Goal: Task Accomplishment & Management: Use online tool/utility

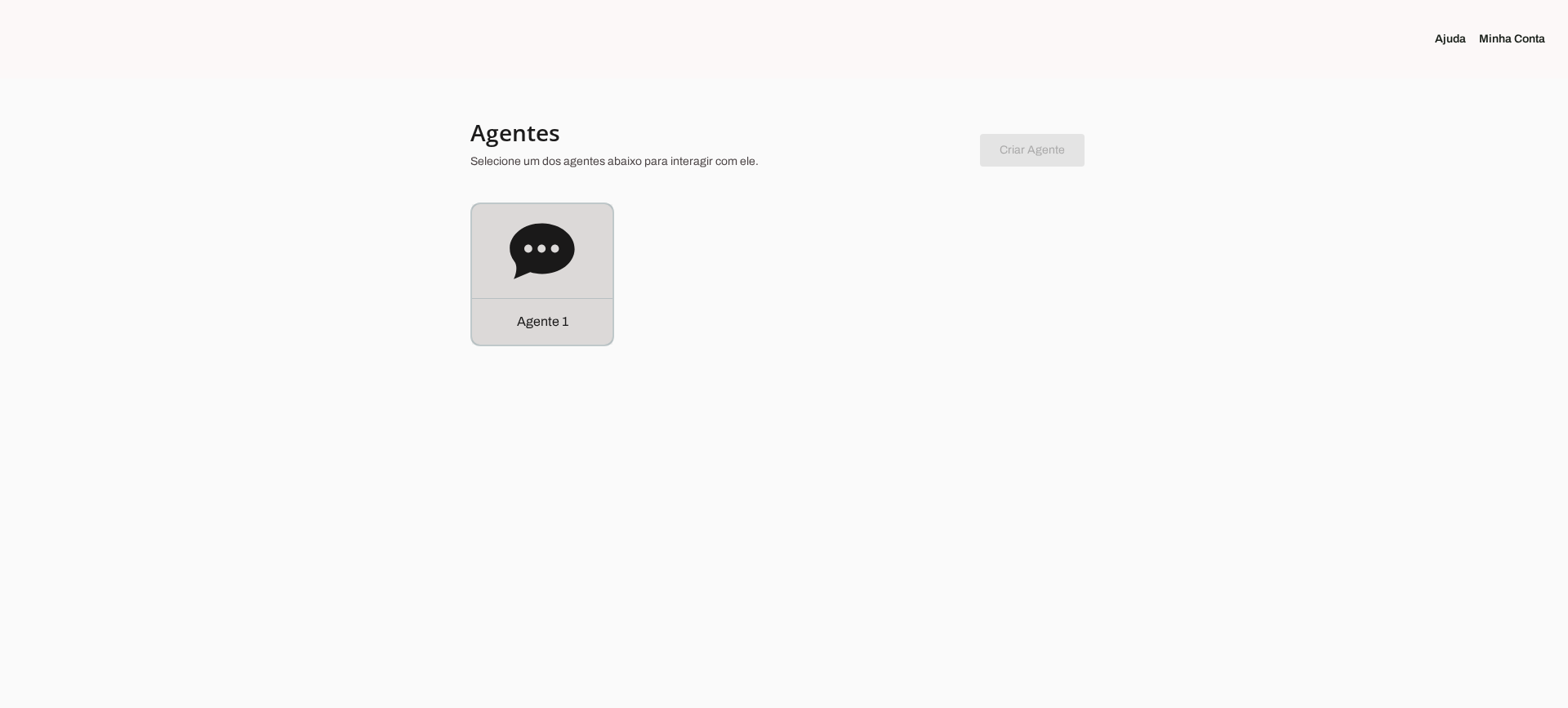
click at [575, 276] on div "Agente 1" at bounding box center [542, 274] width 140 height 140
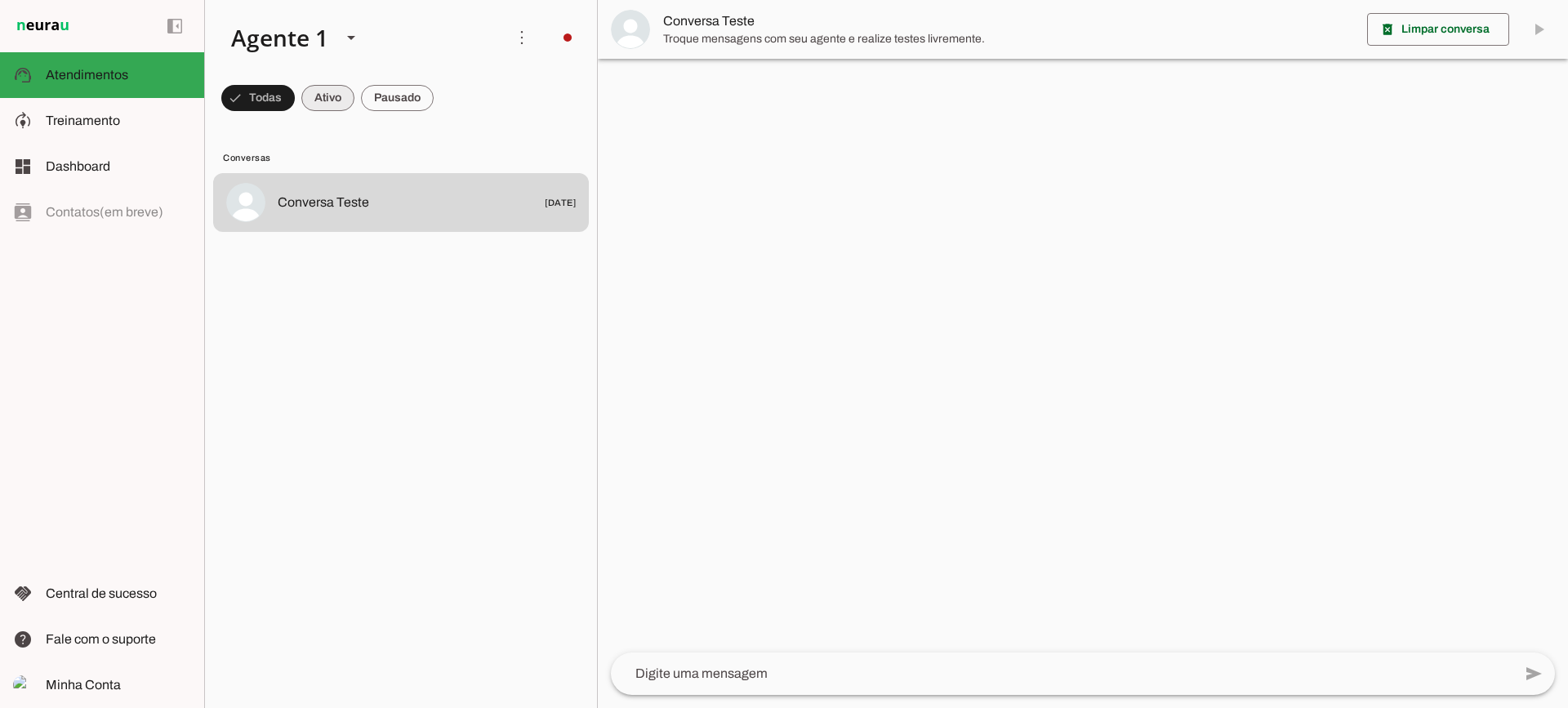
click at [295, 112] on span at bounding box center [257, 98] width 73 height 40
click at [280, 106] on span at bounding box center [250, 98] width 58 height 40
click at [280, 101] on span at bounding box center [250, 98] width 58 height 40
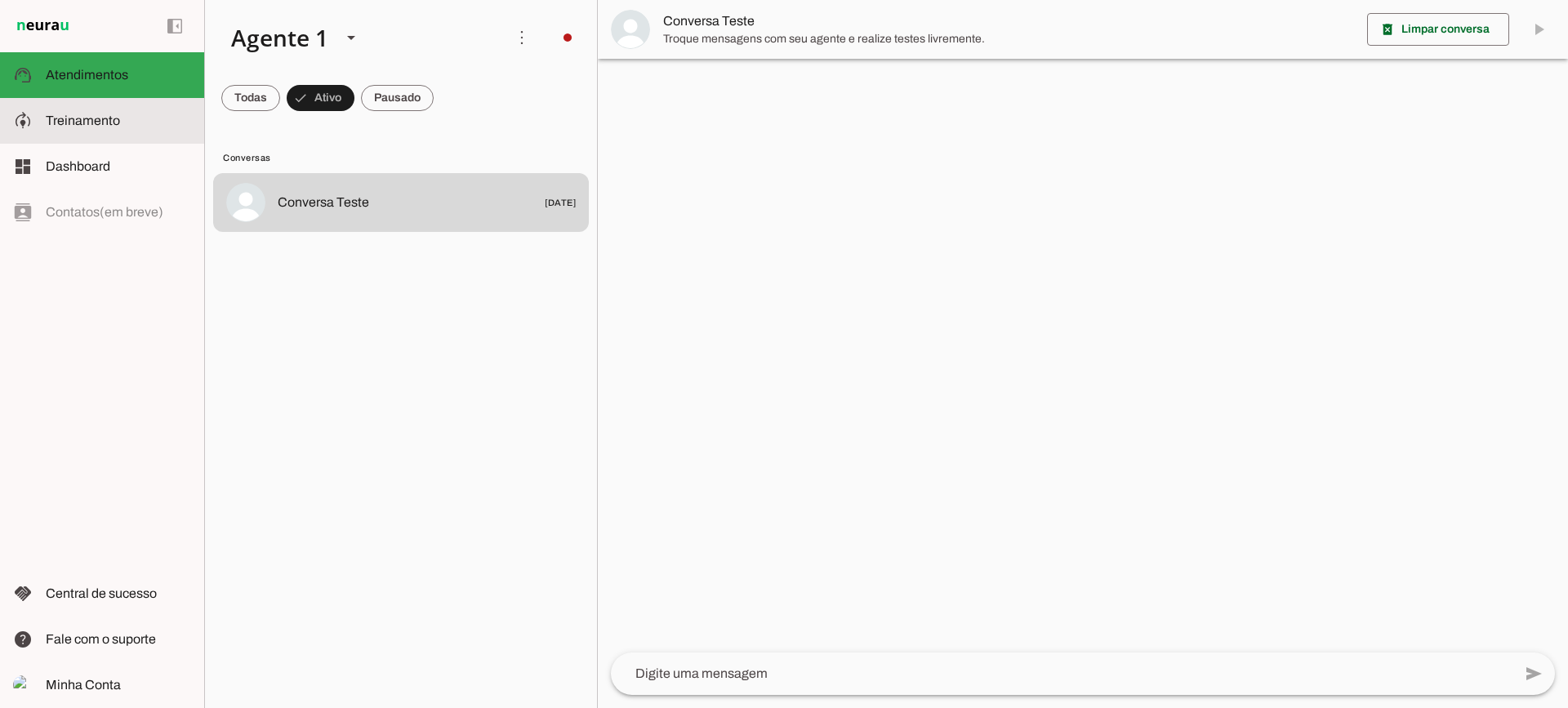
click at [91, 123] on span "Treinamento" at bounding box center [83, 120] width 74 height 14
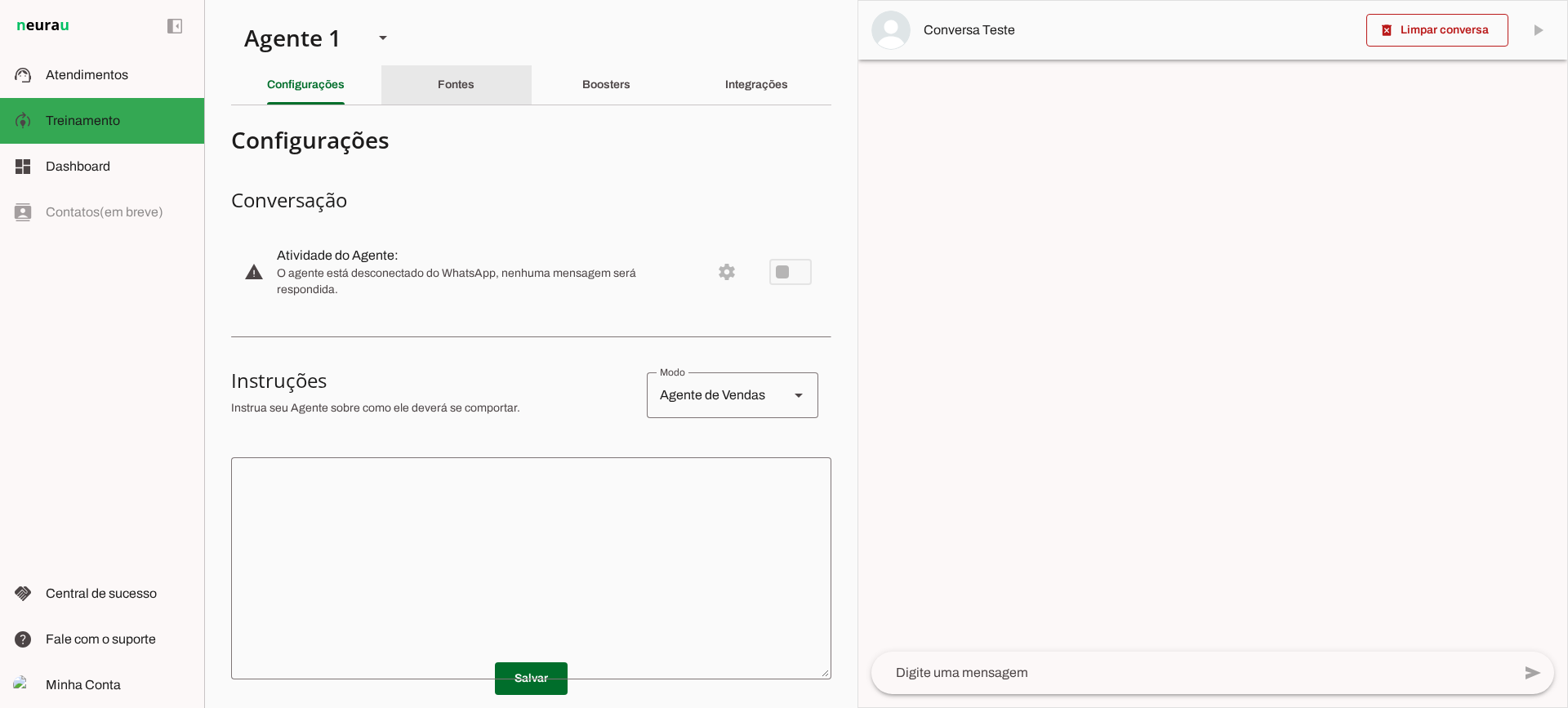
click at [475, 76] on div "Fontes" at bounding box center [456, 85] width 37 height 40
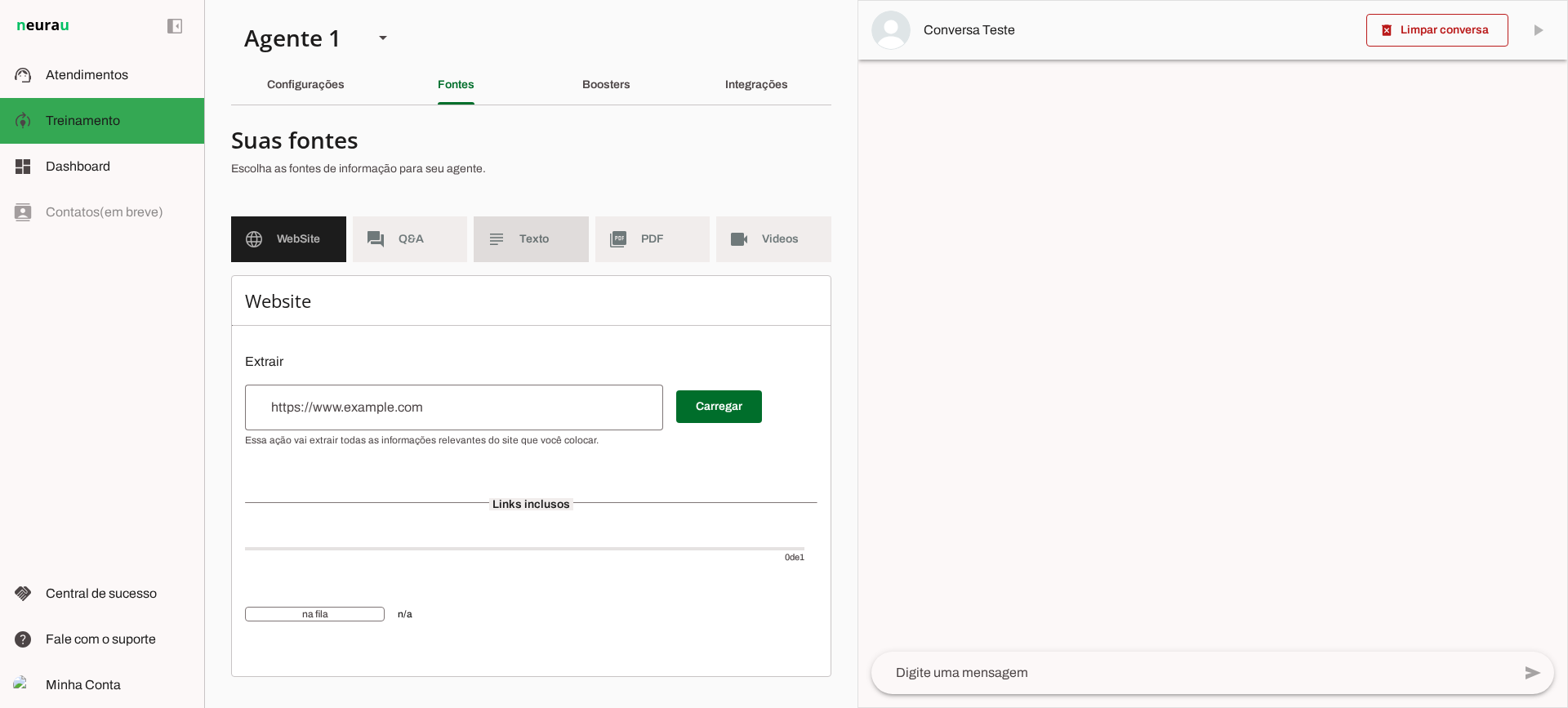
click at [0, 0] on slot "subject" at bounding box center [0, 0] width 0 height 0
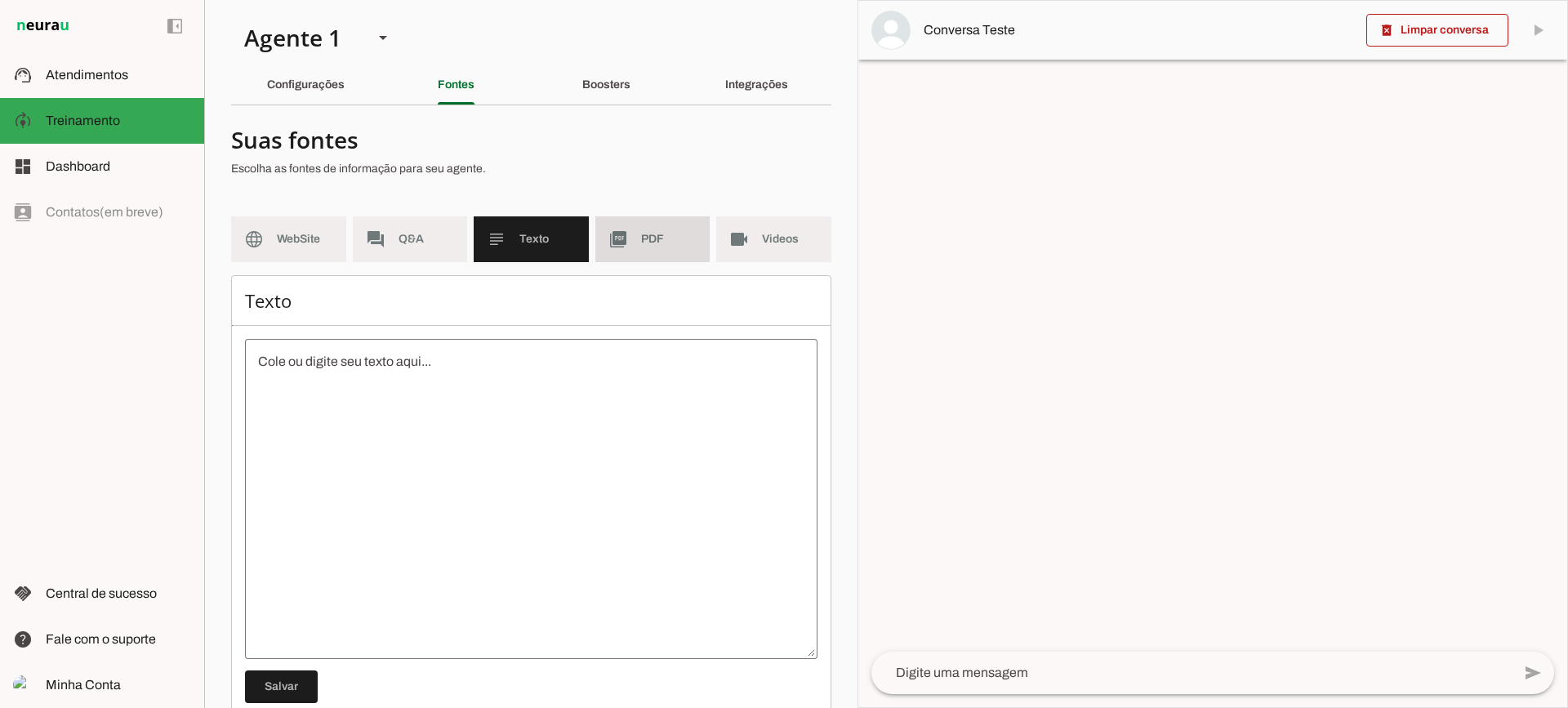
click at [665, 248] on md-item "picture_as_pdf PDF" at bounding box center [653, 239] width 115 height 46
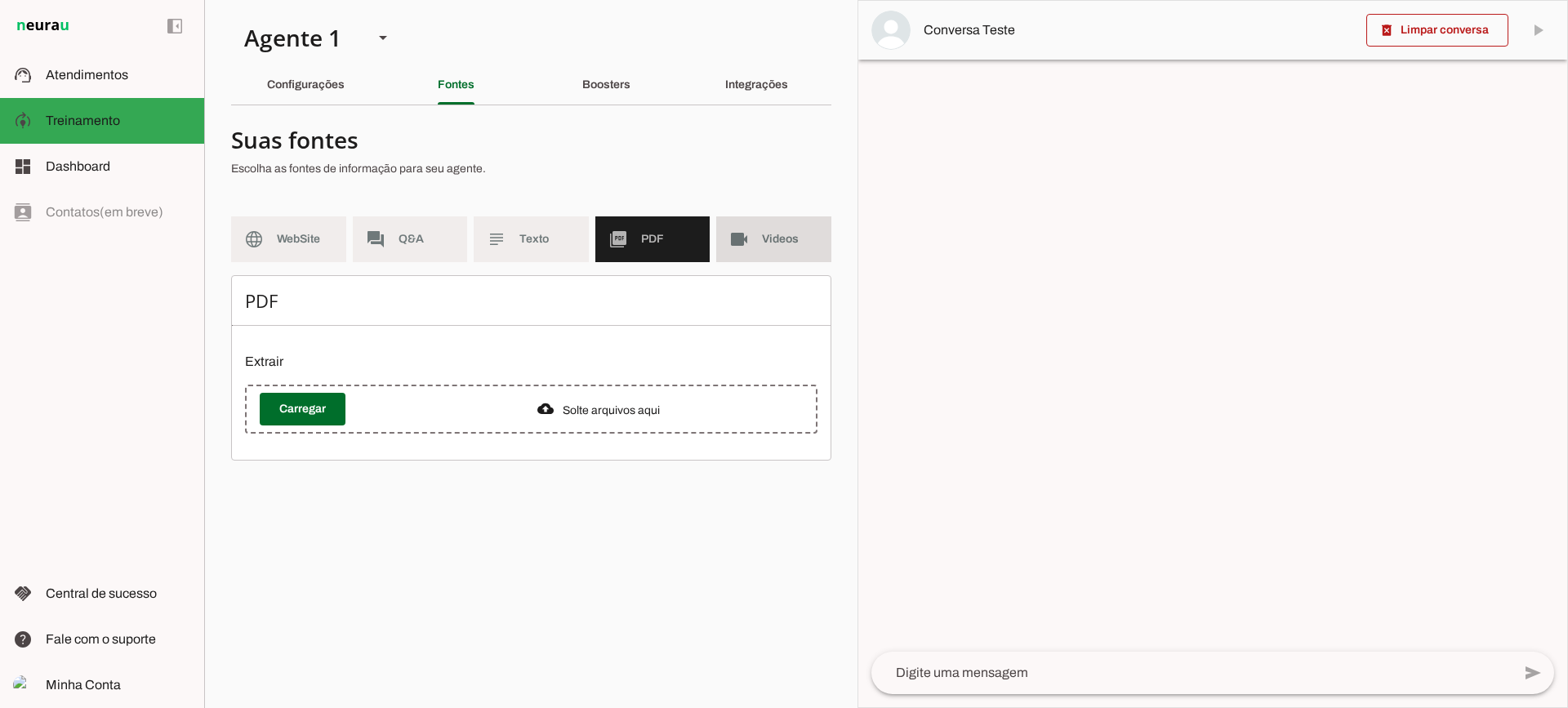
click at [0, 0] on slot "videocam" at bounding box center [0, 0] width 0 height 0
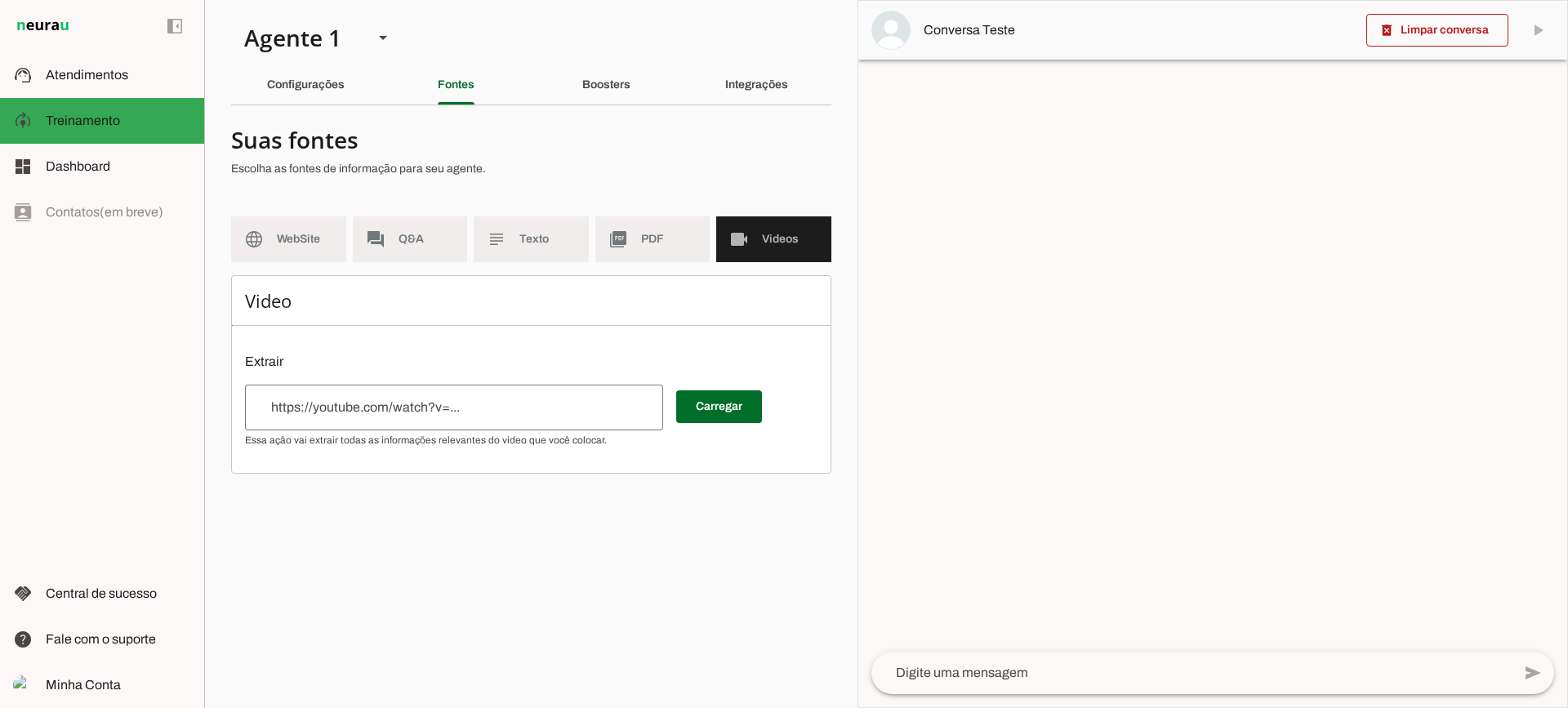
click at [606, 101] on div "Boosters" at bounding box center [606, 85] width 48 height 40
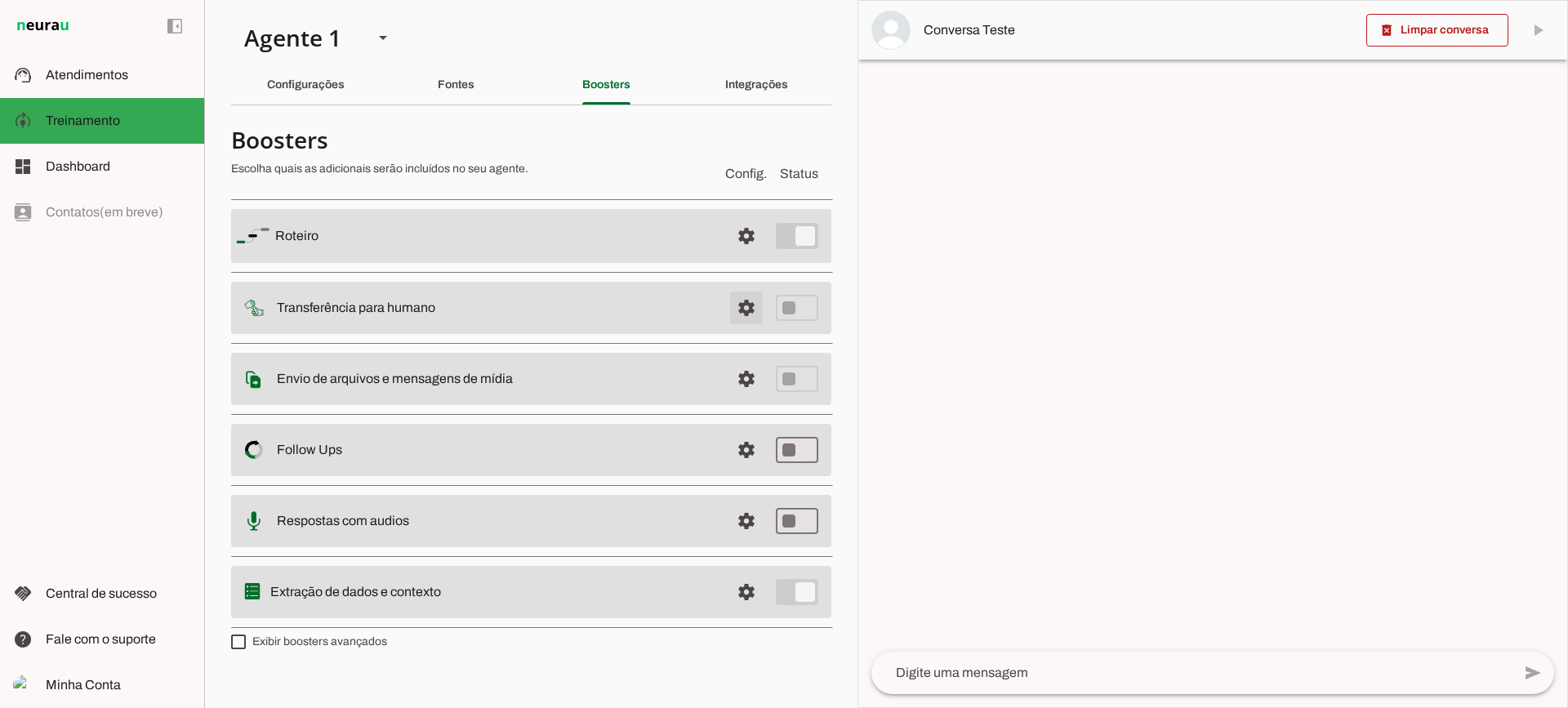
click at [736, 255] on span at bounding box center [747, 237] width 40 height 40
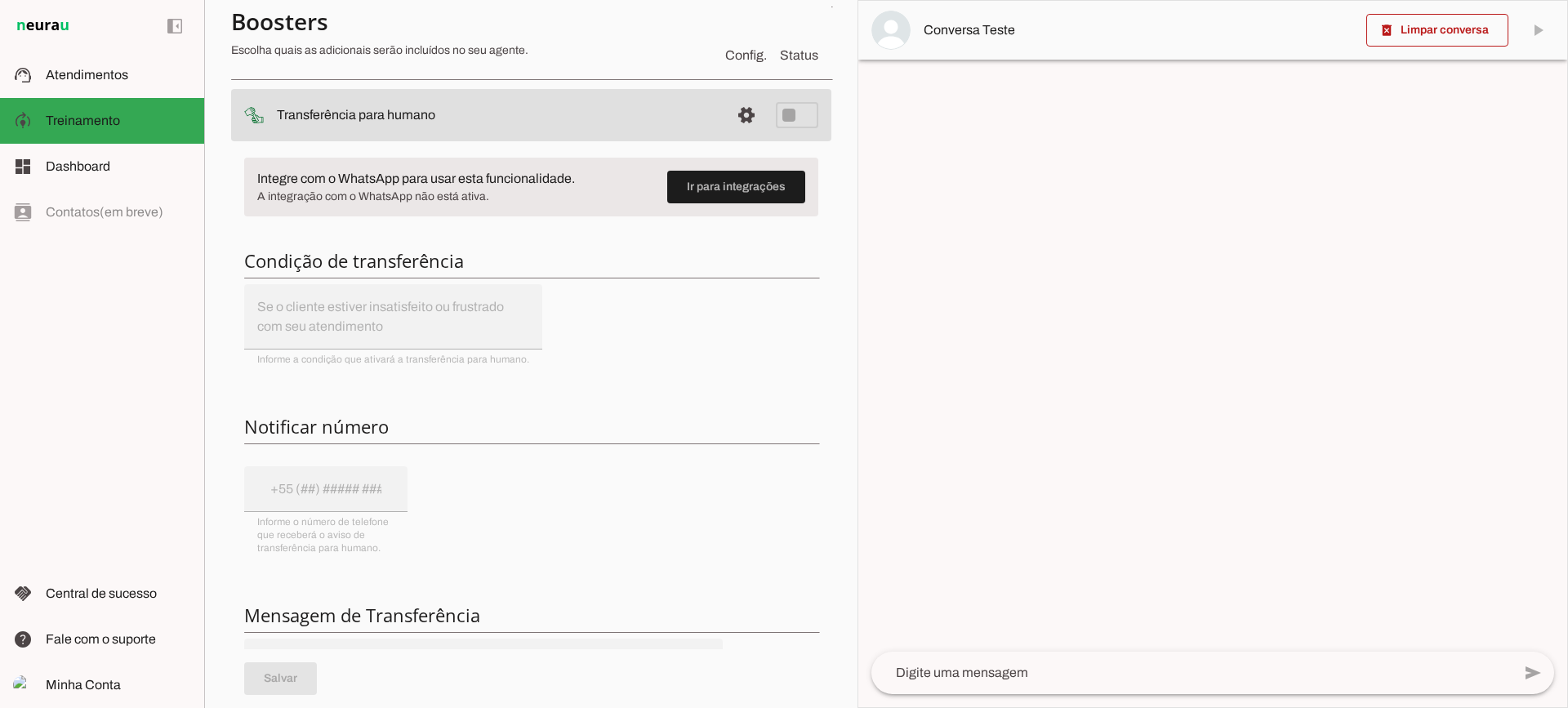
scroll to position [163, 0]
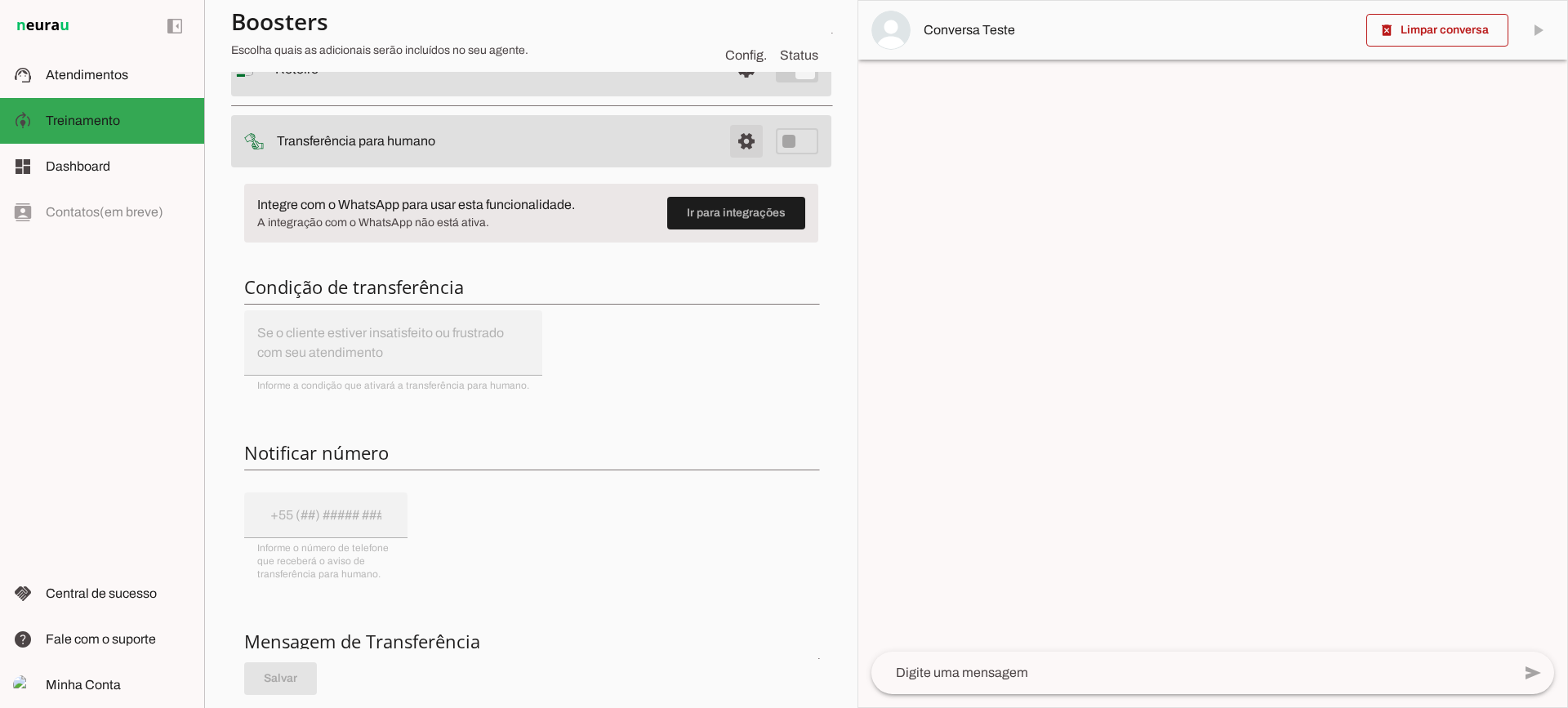
click at [727, 89] on span at bounding box center [747, 70] width 40 height 40
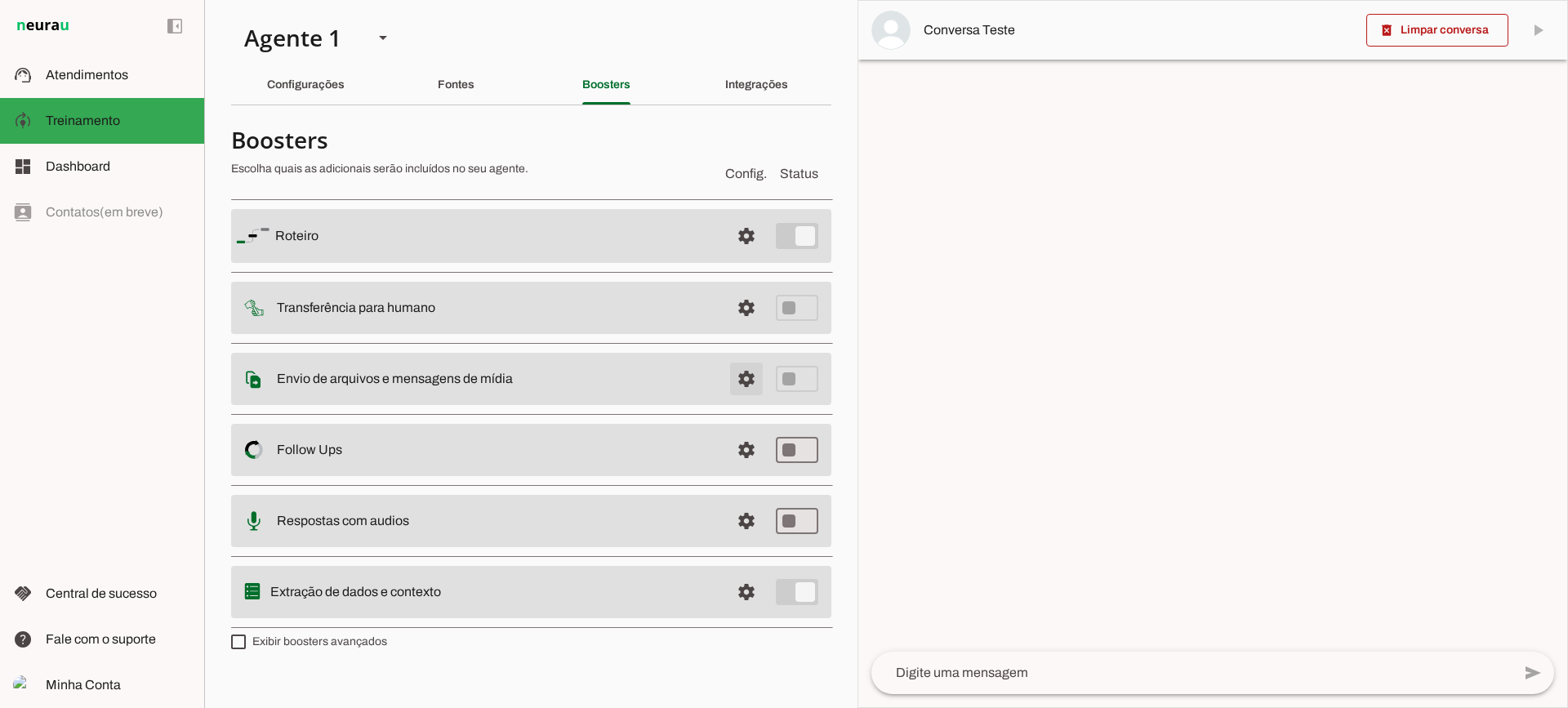
click at [752, 255] on span at bounding box center [747, 237] width 40 height 40
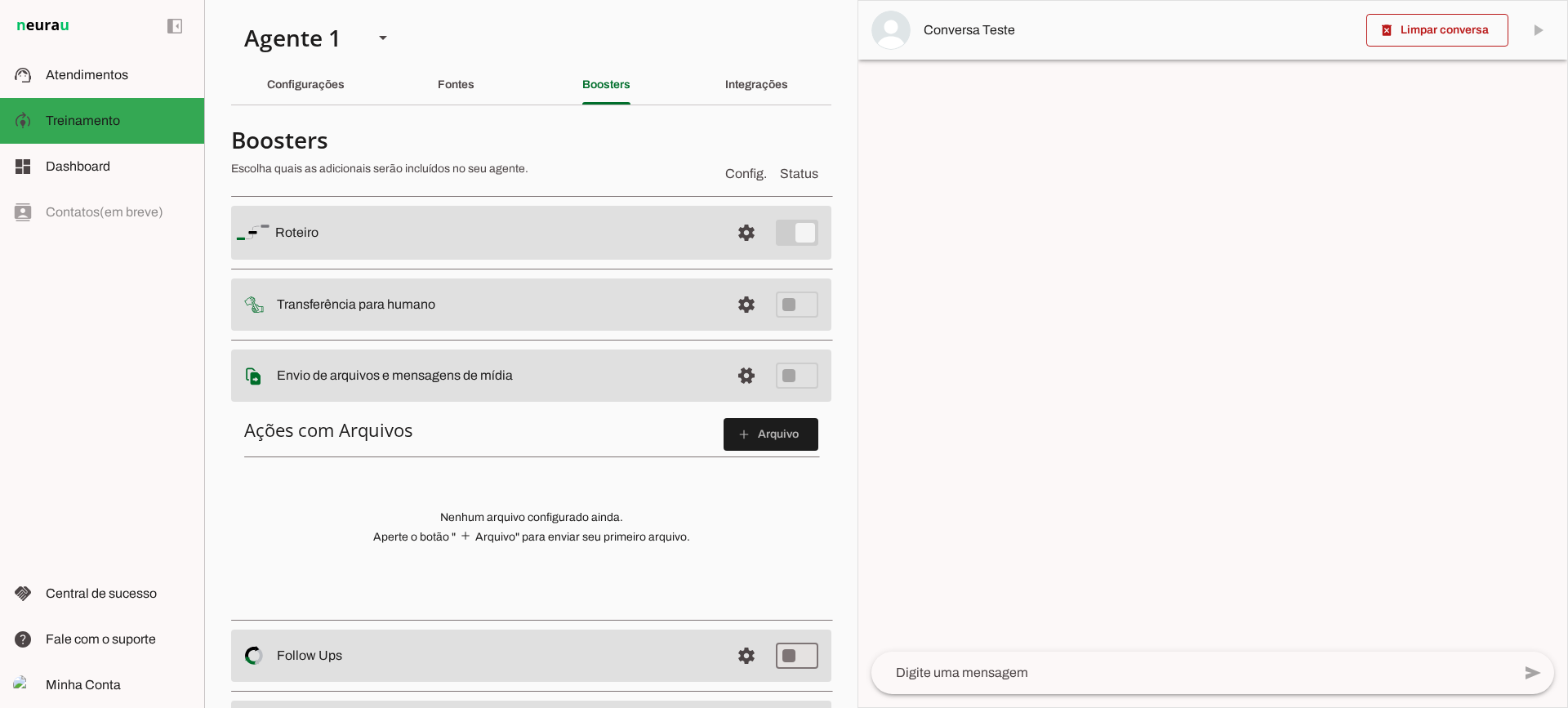
scroll to position [82, 0]
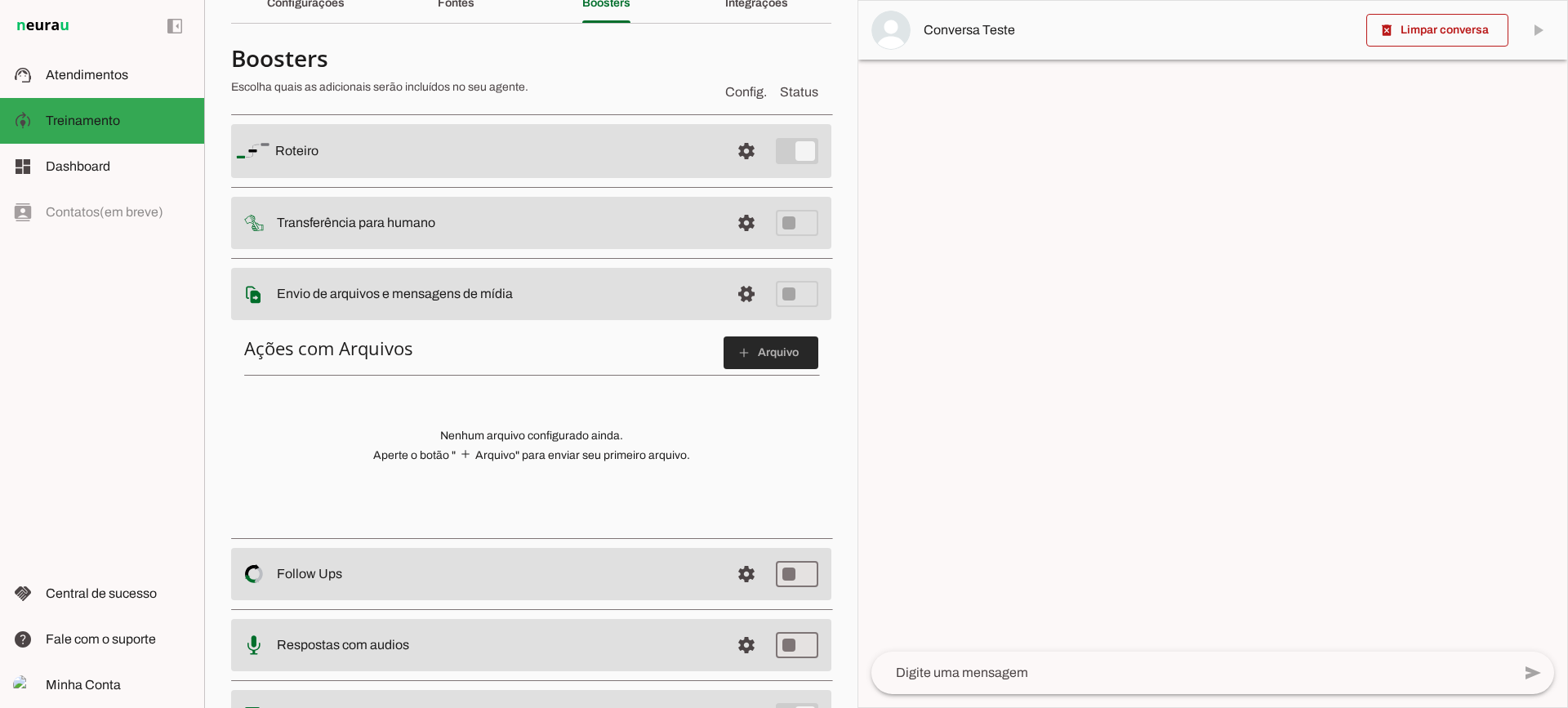
click at [765, 356] on span at bounding box center [771, 353] width 95 height 40
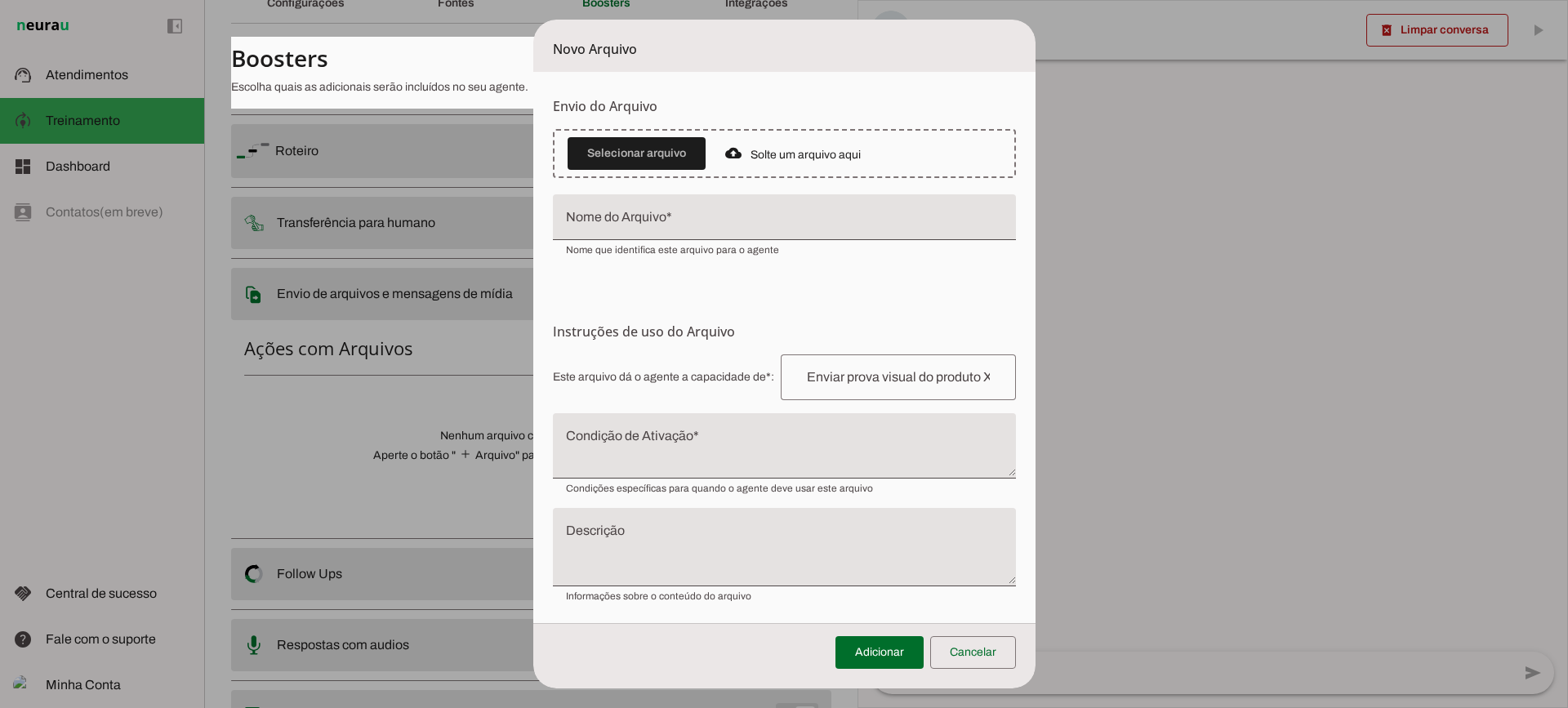
click at [659, 447] on textarea "Condição de Ativação" at bounding box center [784, 453] width 463 height 40
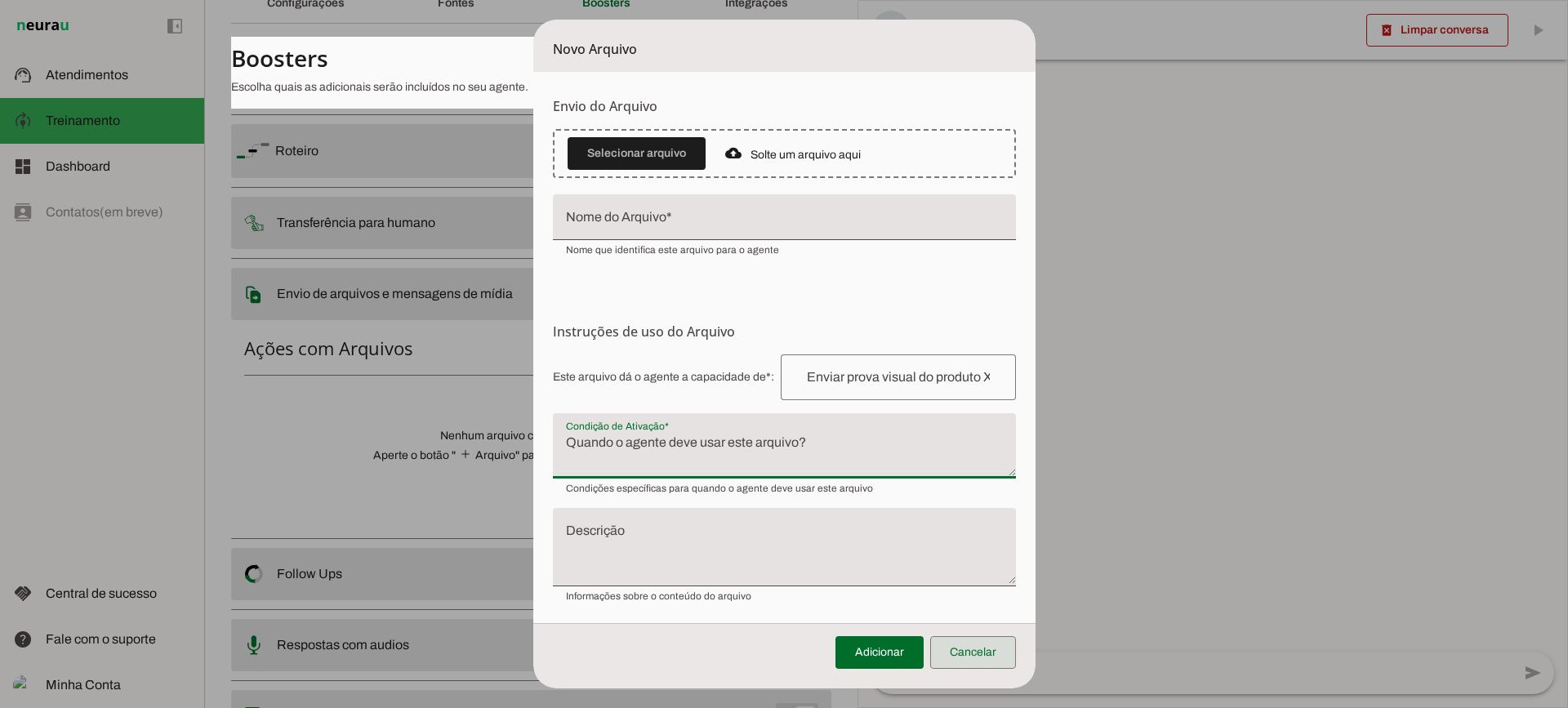
click at [977, 643] on span at bounding box center [973, 653] width 86 height 40
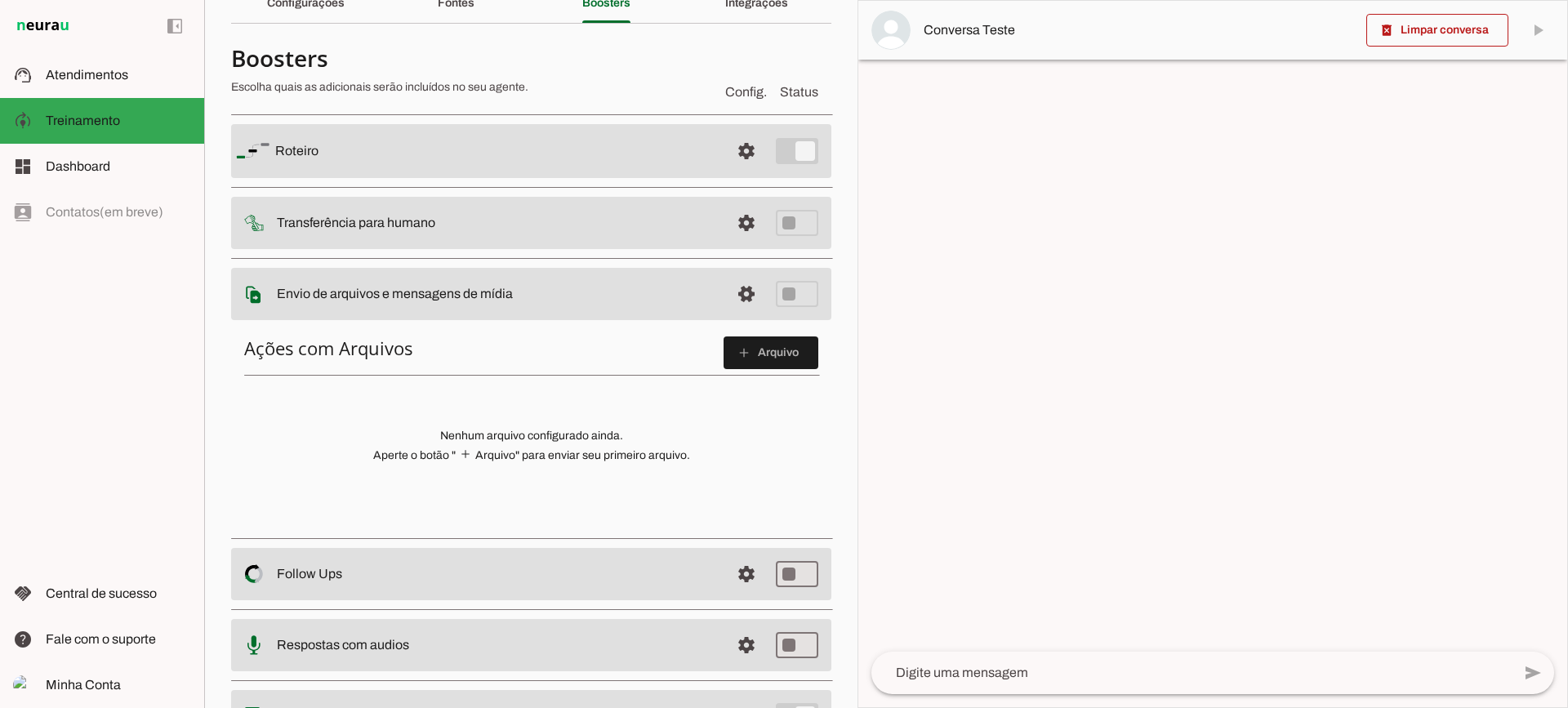
click at [707, 178] on md-item "settings Envio de arquivos e mensagens de mídia Arquivos e mensagens de mídia O…" at bounding box center [532, 151] width 600 height 54
click at [727, 170] on span at bounding box center [747, 151] width 40 height 40
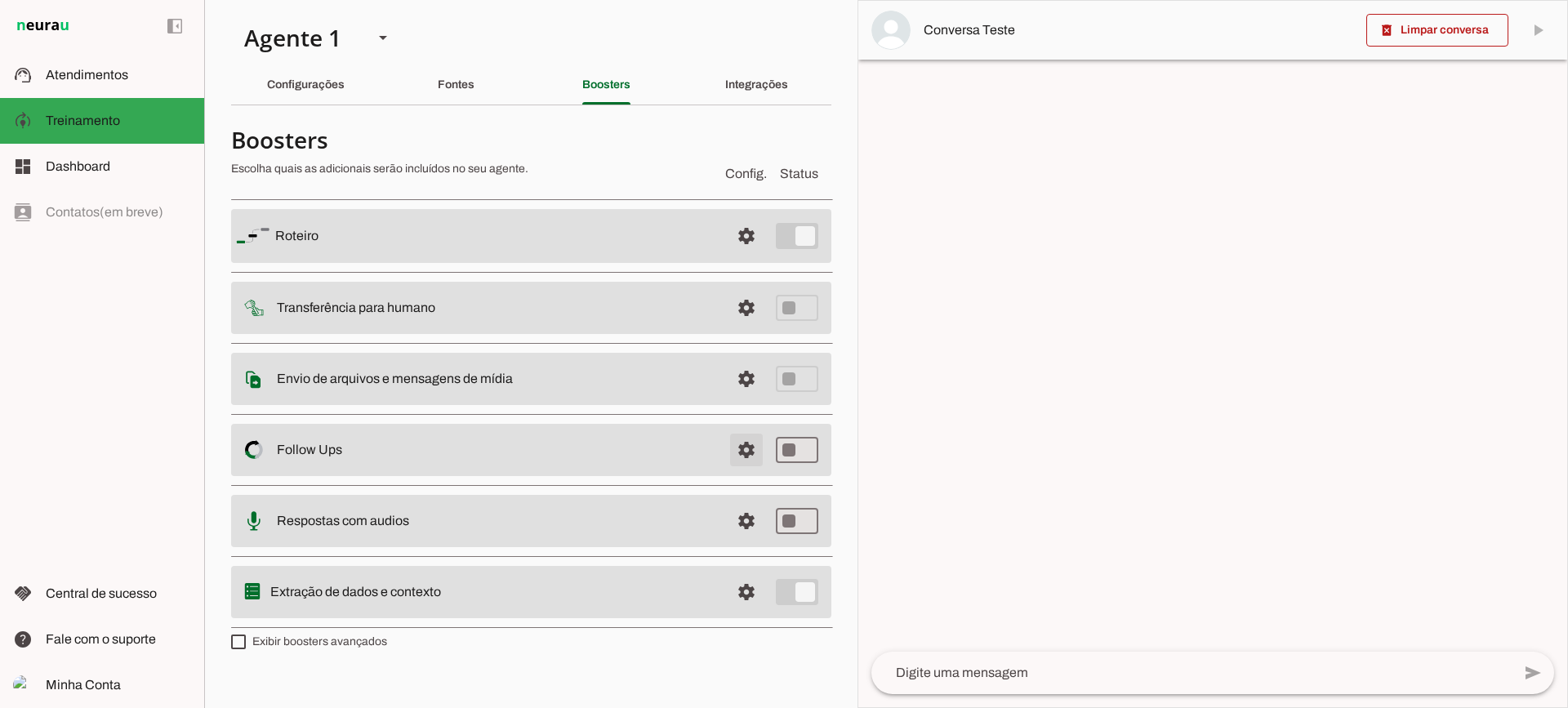
click at [727, 255] on span at bounding box center [747, 237] width 40 height 40
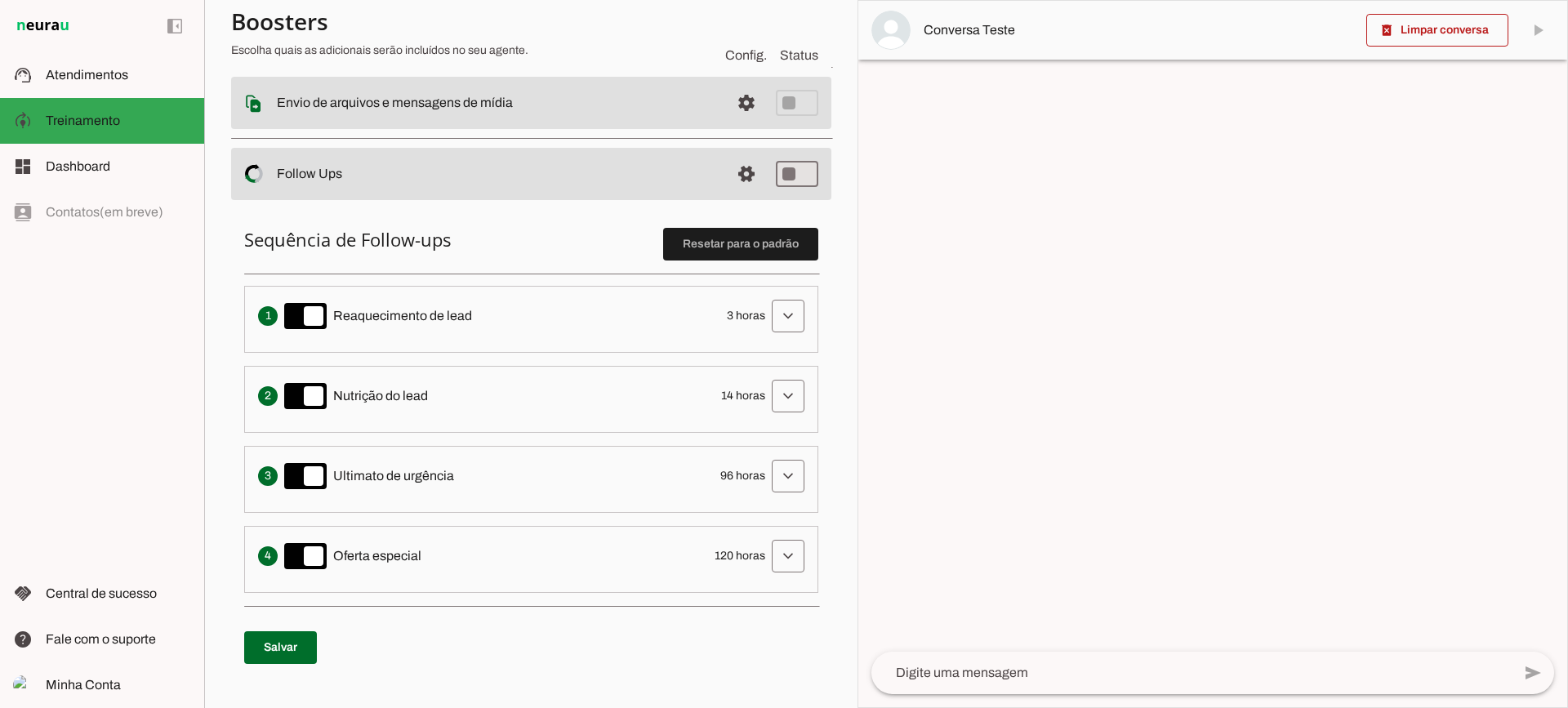
scroll to position [245, 0]
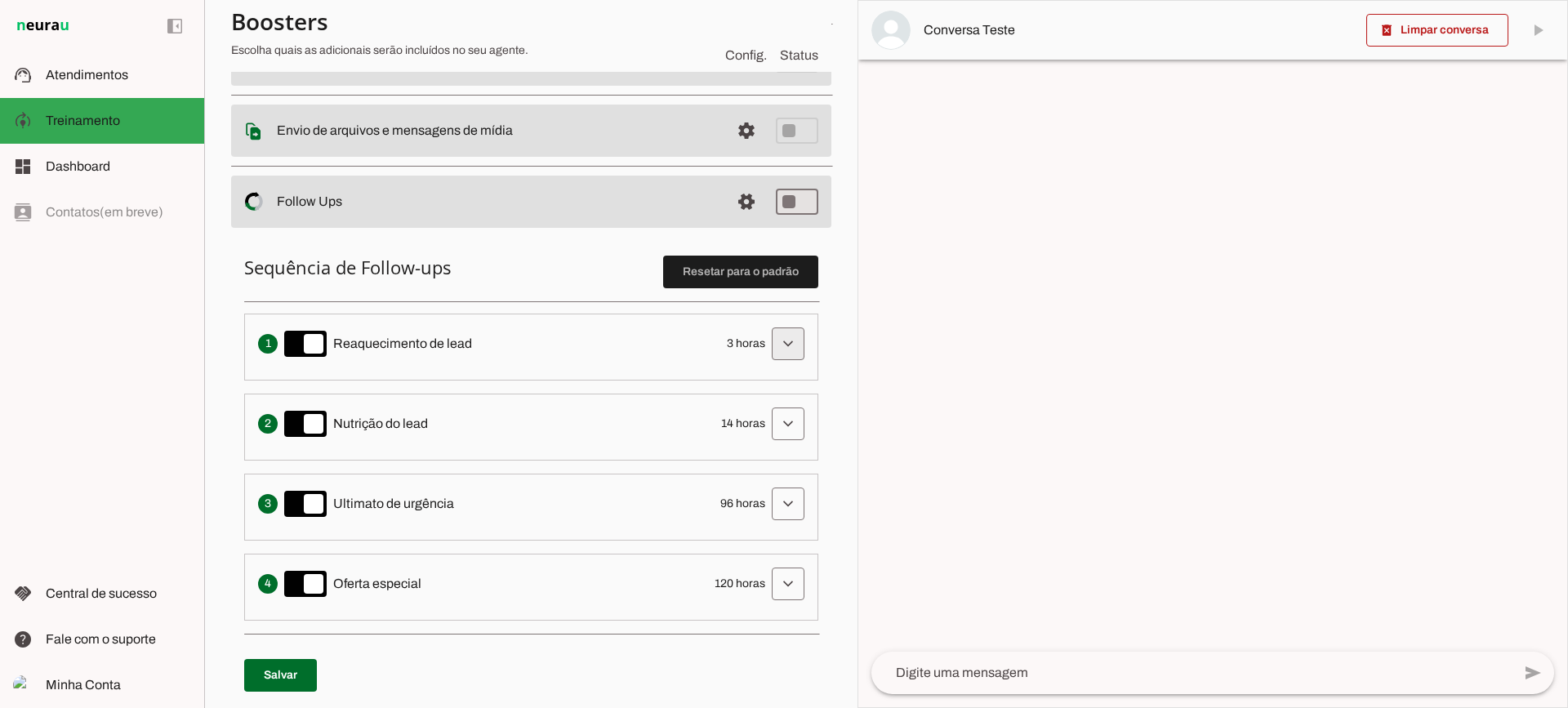
click at [768, 343] on span at bounding box center [788, 344] width 40 height 40
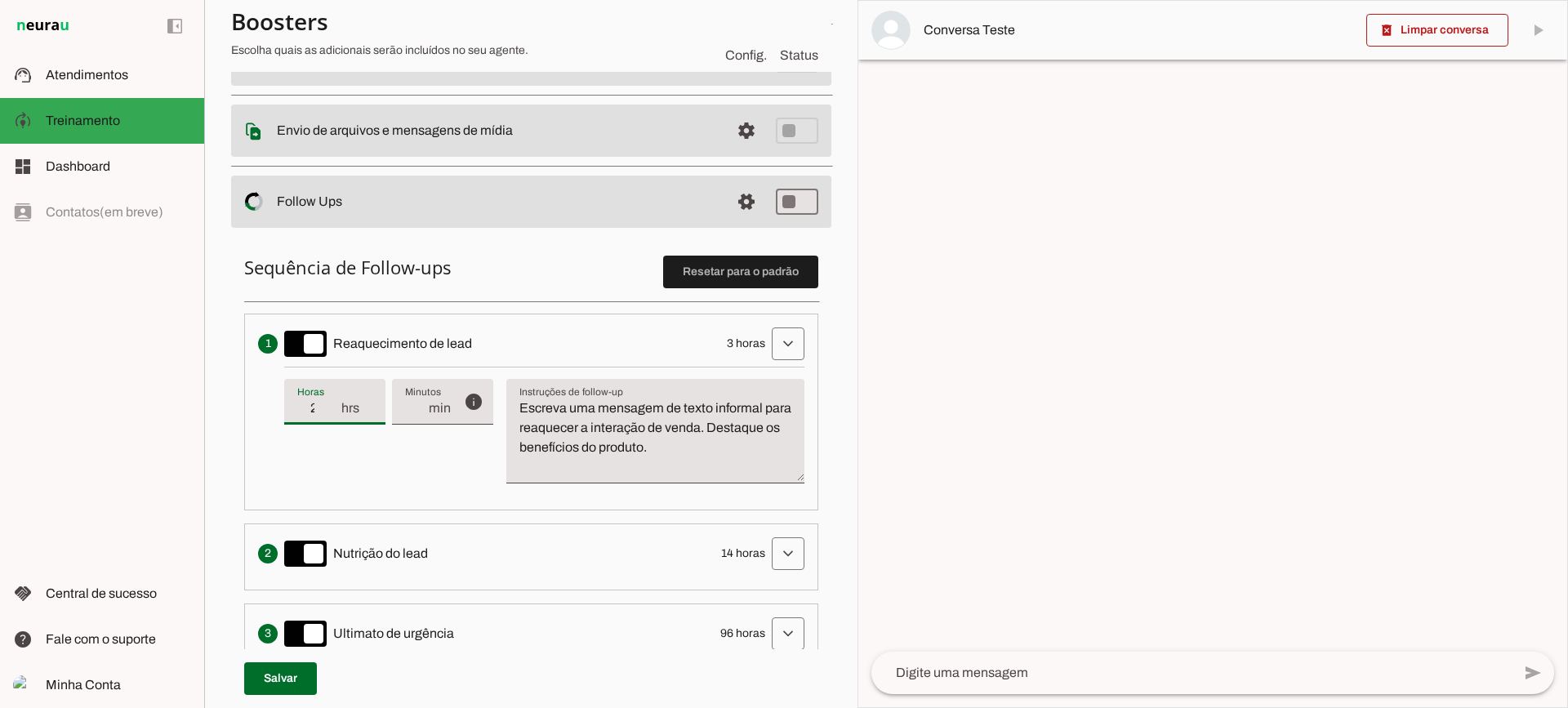
type input "2"
type md-filled-text-field "2"
click at [335, 415] on input "2" at bounding box center [318, 408] width 42 height 20
type input "1"
type md-filled-text-field "1"
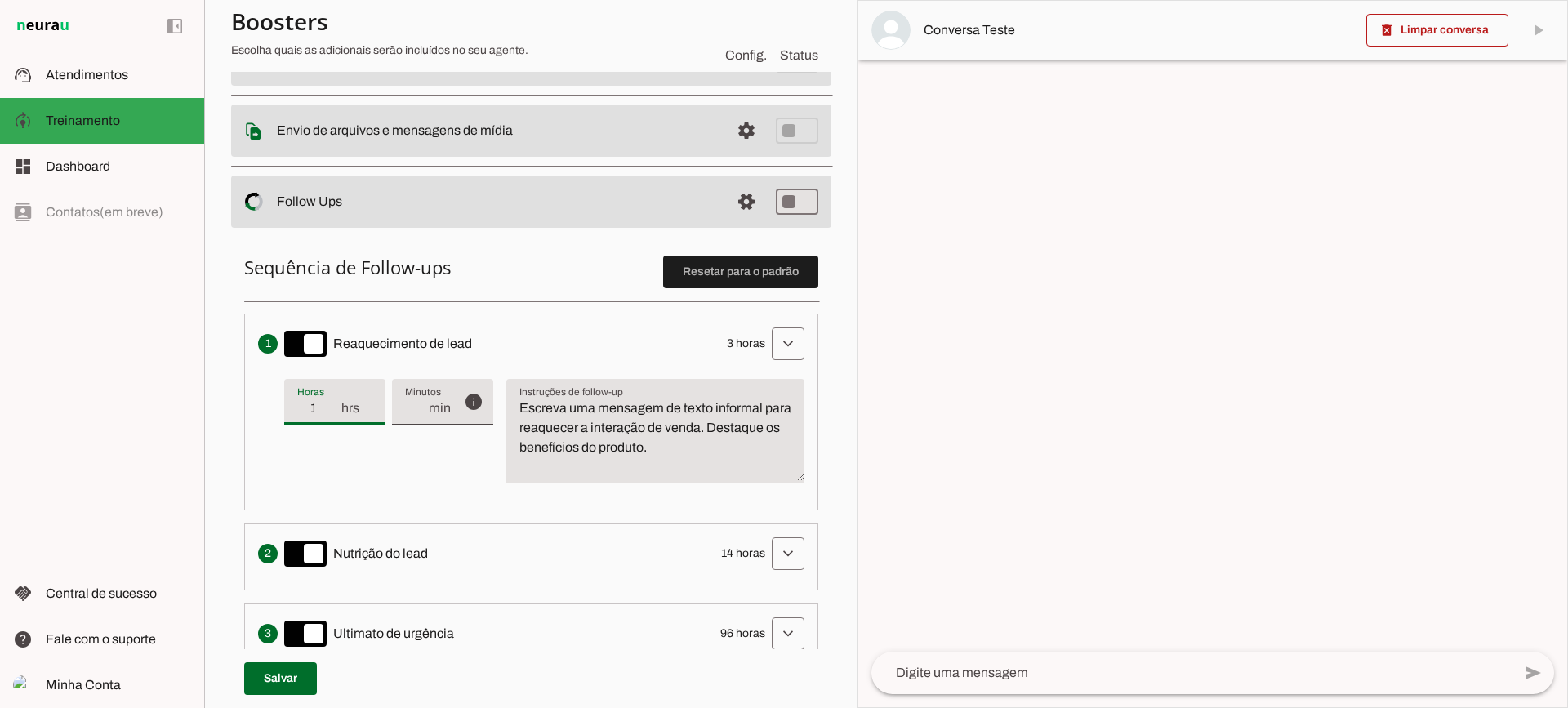
click at [335, 415] on input "1" at bounding box center [318, 408] width 42 height 20
type input "2"
type md-filled-text-field "2"
click at [335, 403] on input "2" at bounding box center [318, 408] width 42 height 20
type input "3"
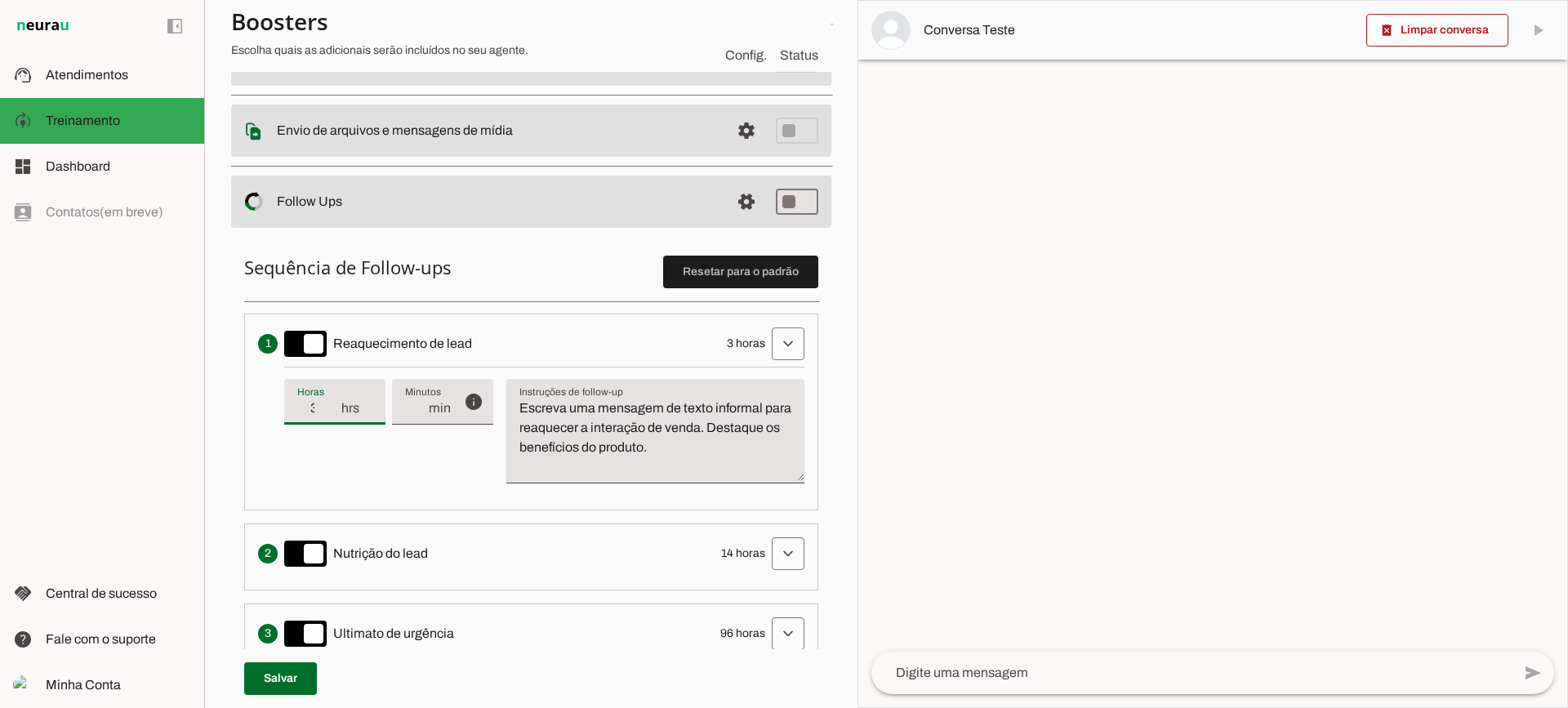
type md-filled-text-field "3"
click at [335, 403] on input "3" at bounding box center [318, 408] width 42 height 20
type input "4"
type md-filled-text-field "4"
click at [335, 403] on input "4" at bounding box center [318, 408] width 42 height 20
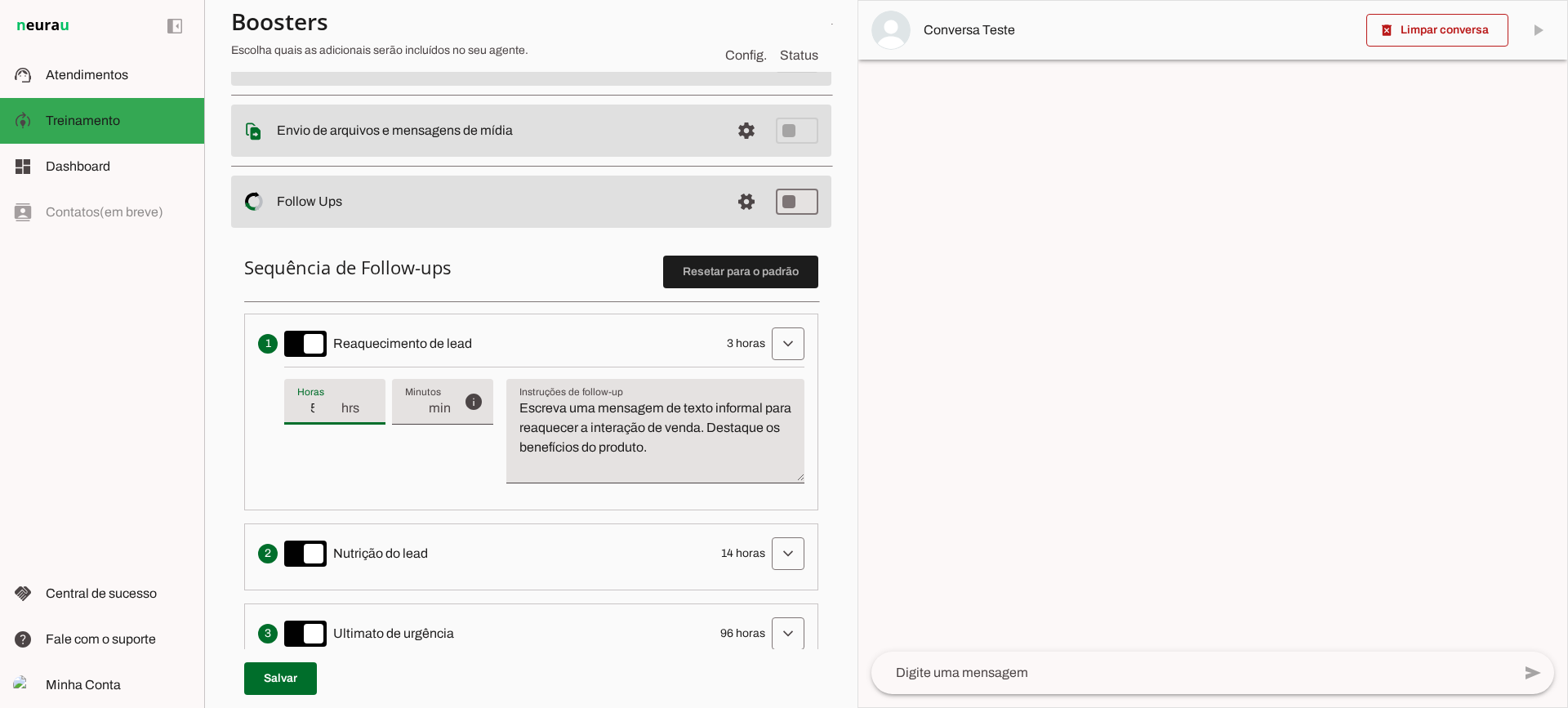
type input "5"
type md-filled-text-field "5"
click at [335, 403] on input "5" at bounding box center [318, 408] width 42 height 20
type input "6"
type md-filled-text-field "6"
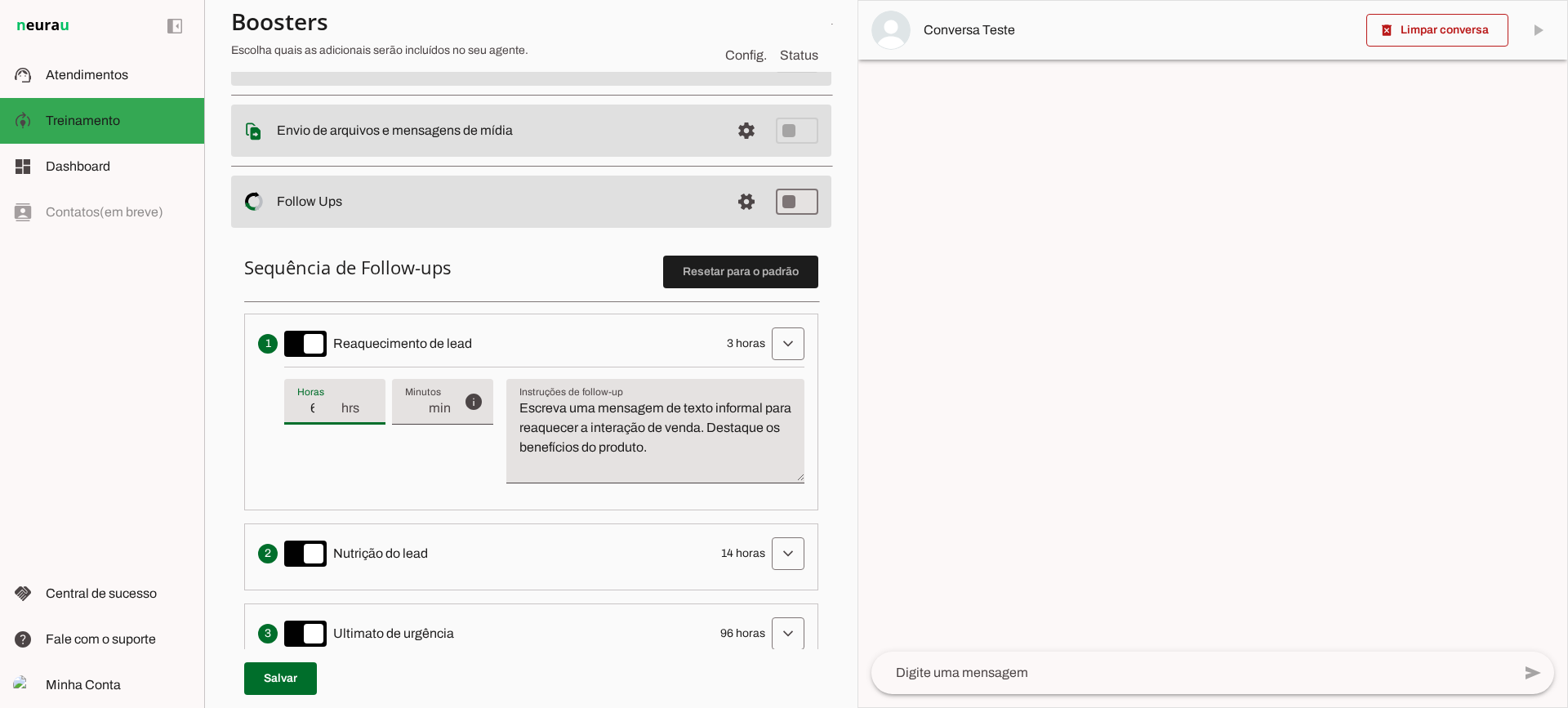
click at [335, 403] on input "6" at bounding box center [318, 408] width 42 height 20
type input "5"
type md-filled-text-field "5"
click at [335, 413] on input "5" at bounding box center [318, 408] width 42 height 20
type input "4"
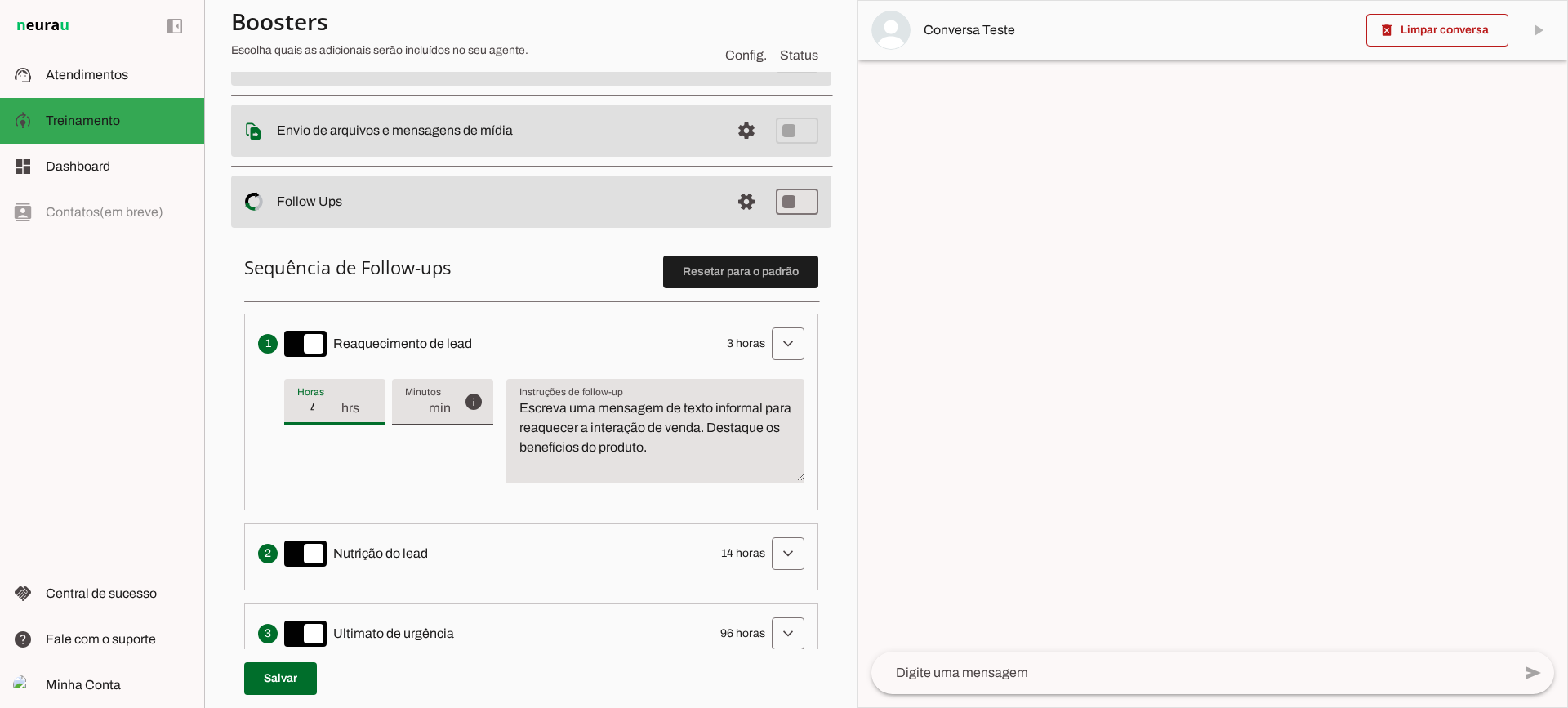
type md-filled-text-field "4"
click at [335, 413] on input "4" at bounding box center [318, 408] width 42 height 20
type input "3"
type md-filled-text-field "3"
click at [335, 413] on input "3" at bounding box center [318, 408] width 42 height 20
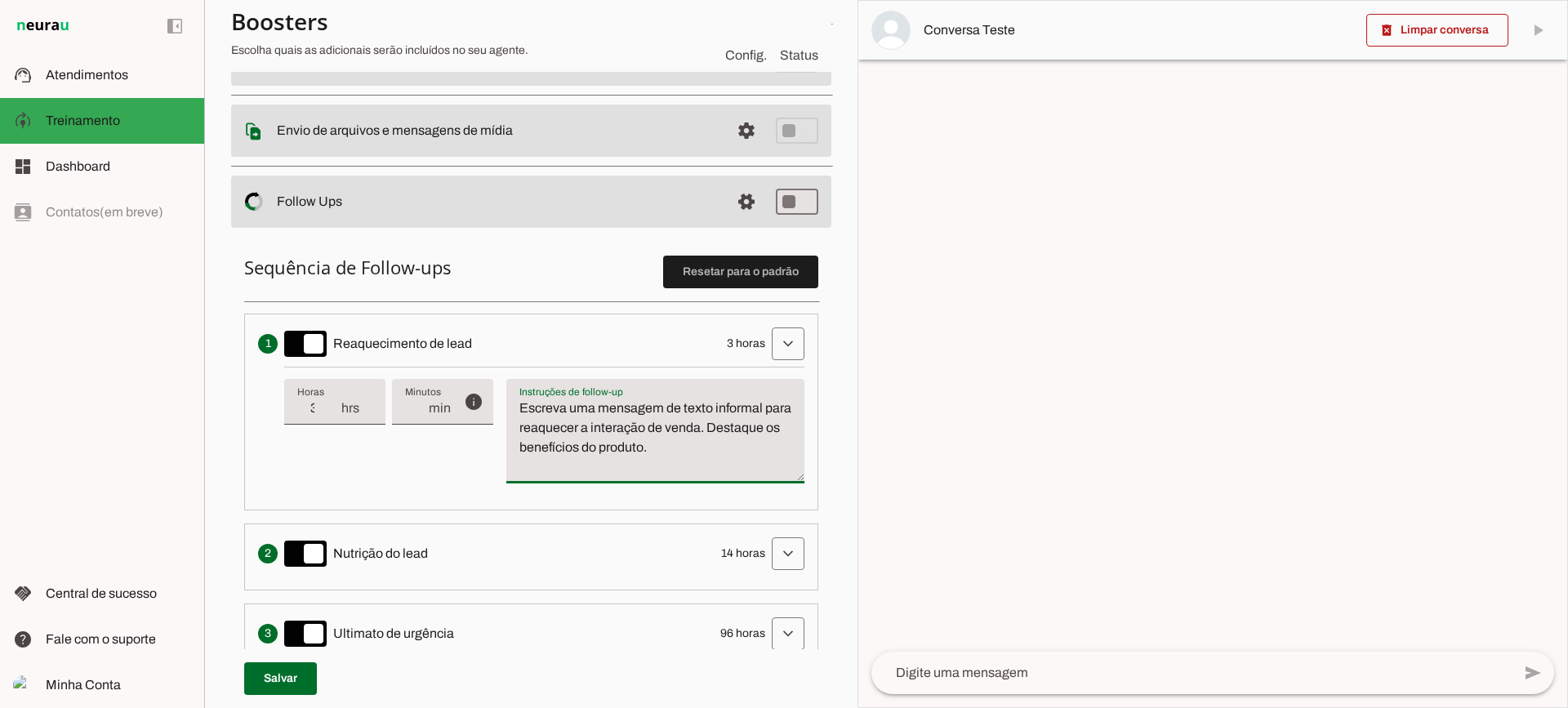
click at [570, 415] on textarea "Escreva uma mensagem de texto informal para reaquecer a interação de venda. Des…" at bounding box center [655, 437] width 298 height 78
drag, startPoint x: 515, startPoint y: 403, endPoint x: 735, endPoint y: 460, distance: 227.3
click at [735, 460] on textarea "Escreva uma mensagem de texto informal para reaquecer a interação de venda. Des…" at bounding box center [655, 437] width 298 height 78
type textarea "Escreva uma mensagem de texto informal para reaquecer a interação de venda. Des…"
click at [704, 446] on textarea "Escreva uma mensagem de texto informal para reaquecer a interação de venda. Des…" at bounding box center [655, 437] width 298 height 78
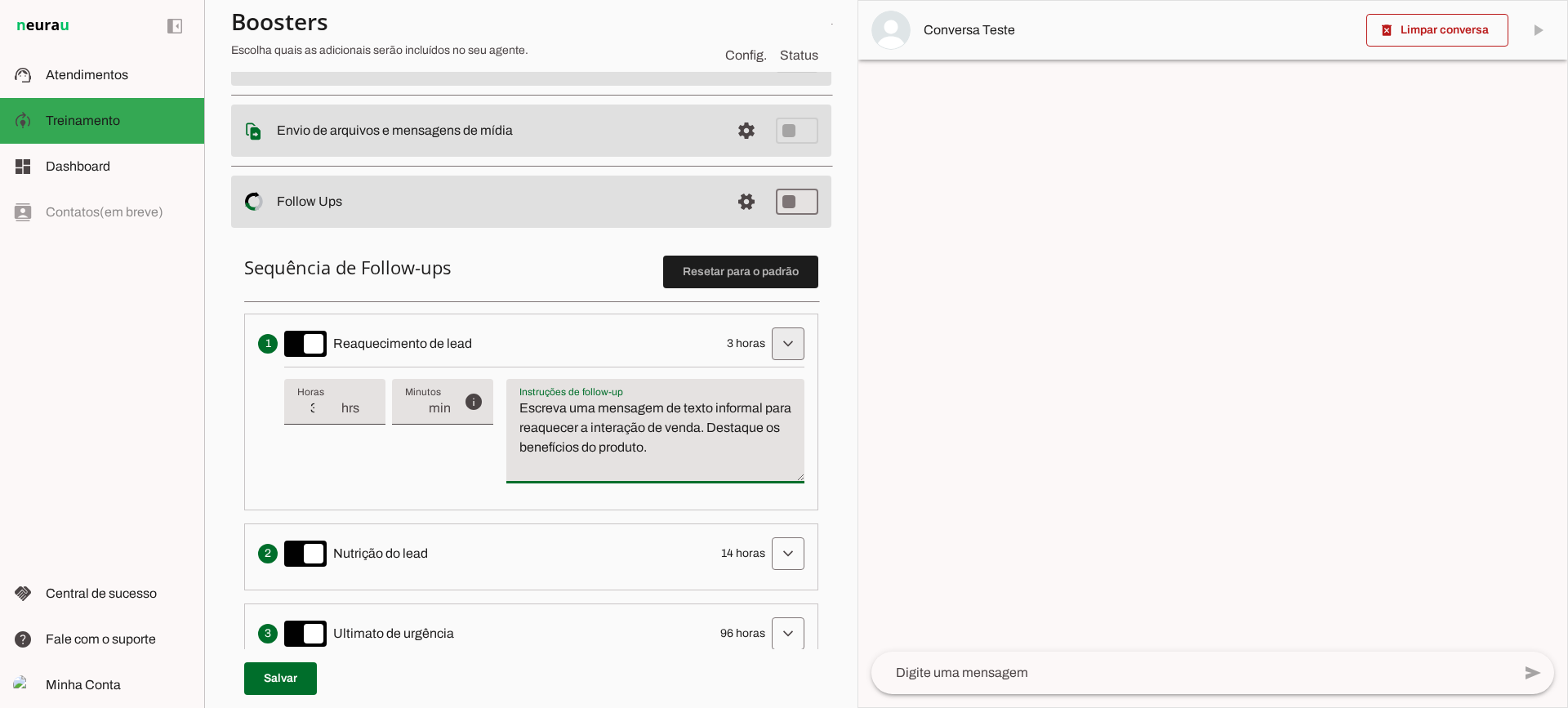
click at [782, 349] on span at bounding box center [788, 344] width 40 height 40
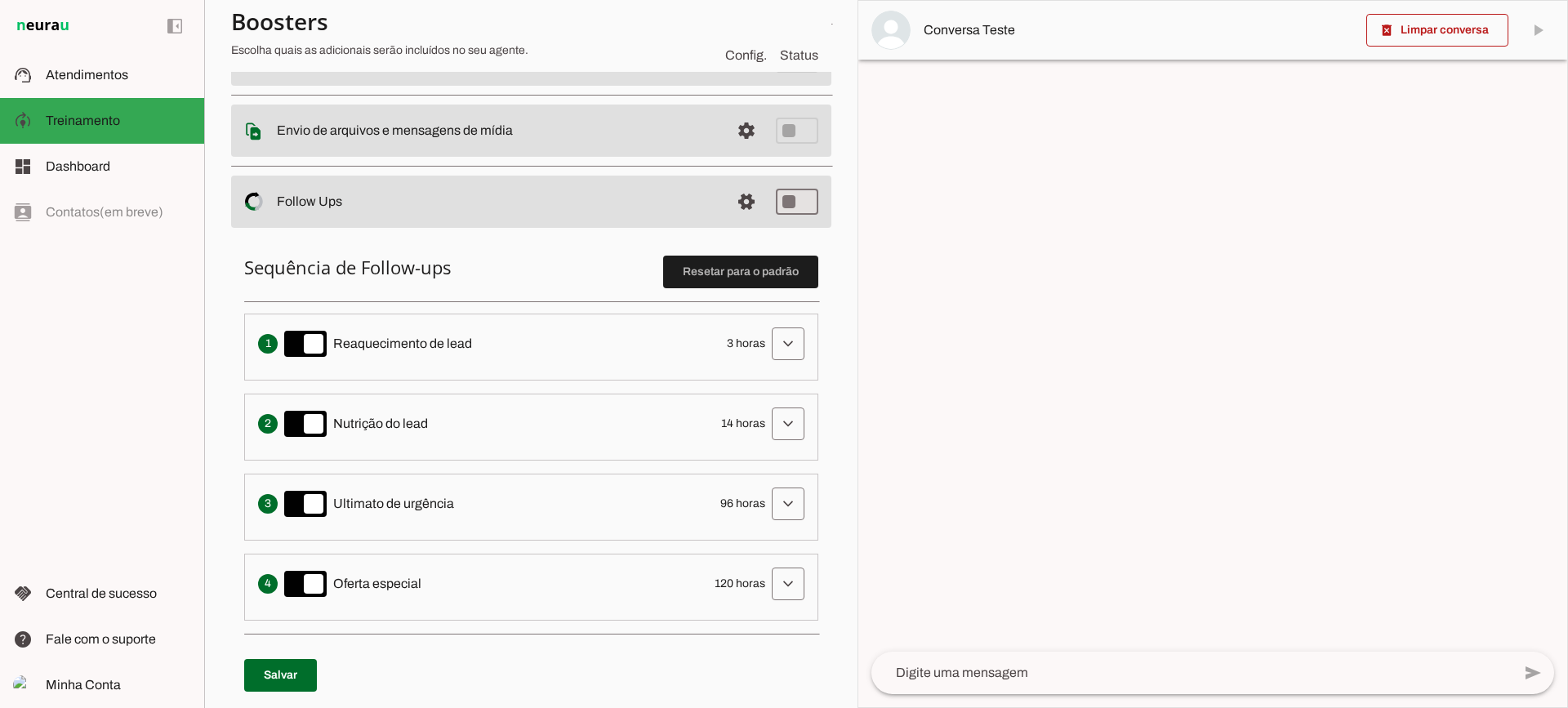
drag, startPoint x: 412, startPoint y: 354, endPoint x: 542, endPoint y: 348, distance: 130.1
click at [540, 348] on div "Envia uma mensagem para reengajar leads que pararam de responder, incentivando-…" at bounding box center [531, 344] width 546 height 33
drag, startPoint x: 391, startPoint y: 418, endPoint x: 461, endPoint y: 417, distance: 70.0
click at [461, 417] on div "Solicita ao lead que tome uma ação específica de nutrição, como visitar uma pág…" at bounding box center [531, 424] width 546 height 33
drag, startPoint x: 389, startPoint y: 493, endPoint x: 477, endPoint y: 485, distance: 88.4
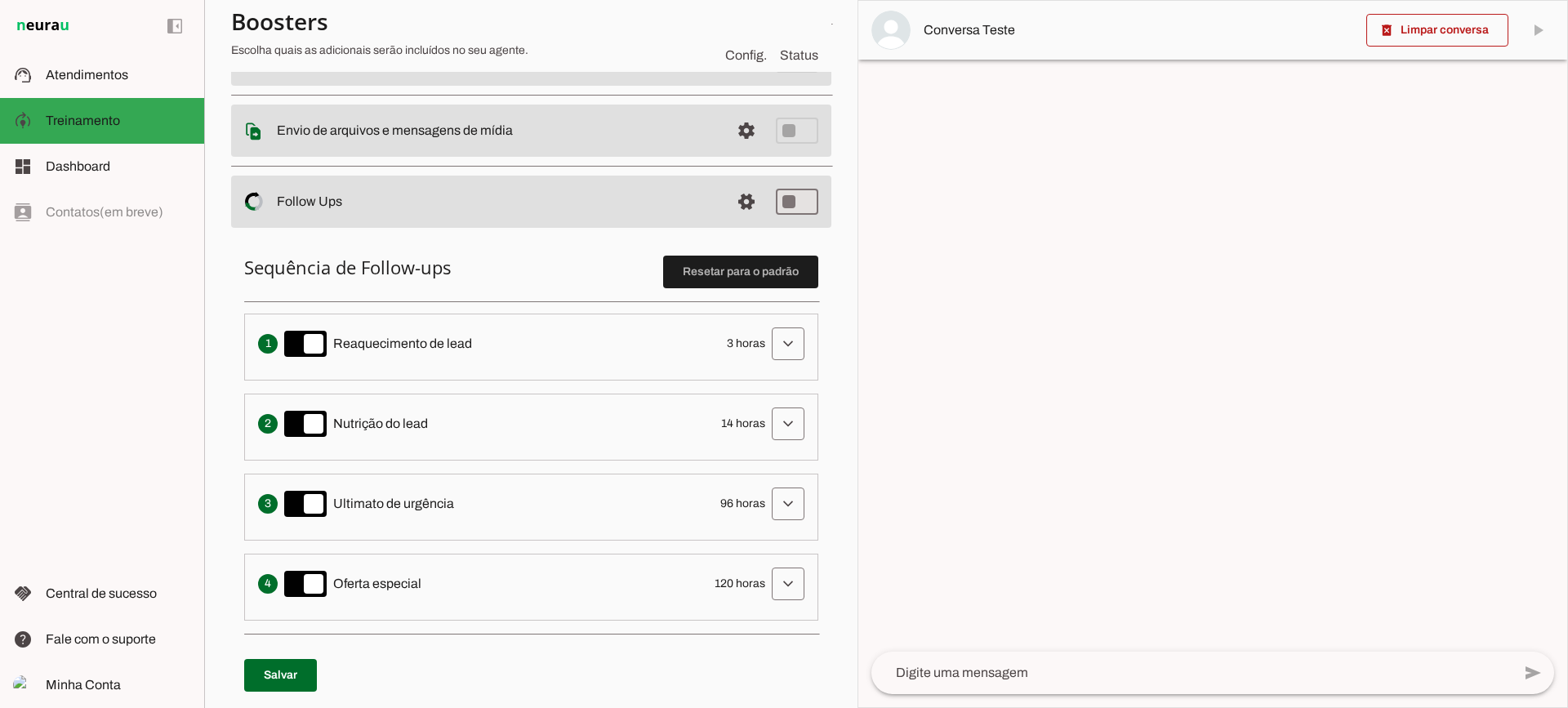
click at [452, 488] on div "Cria um senso de urgência indicando que a oportunidade de conversa pode acabar …" at bounding box center [531, 504] width 546 height 33
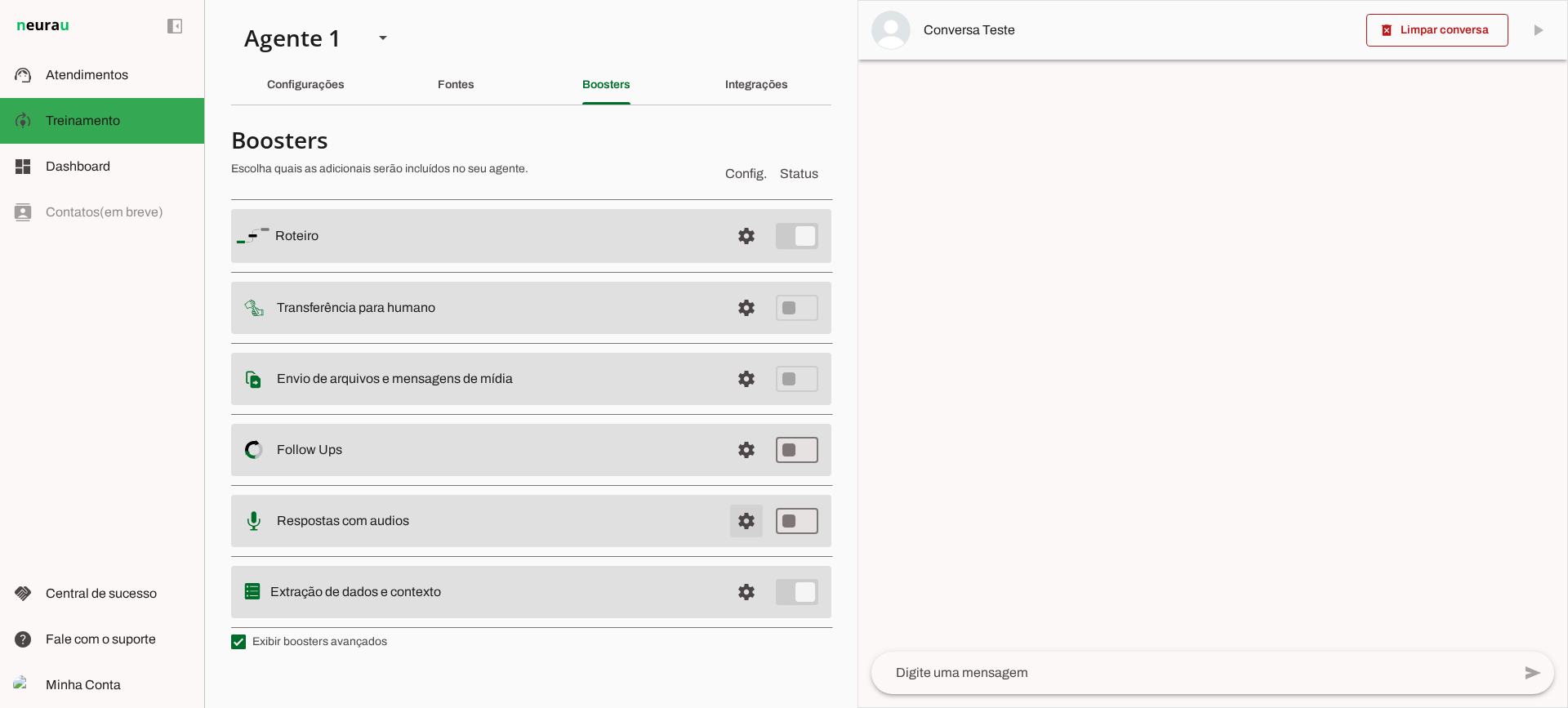
click at [735, 255] on span at bounding box center [747, 237] width 40 height 40
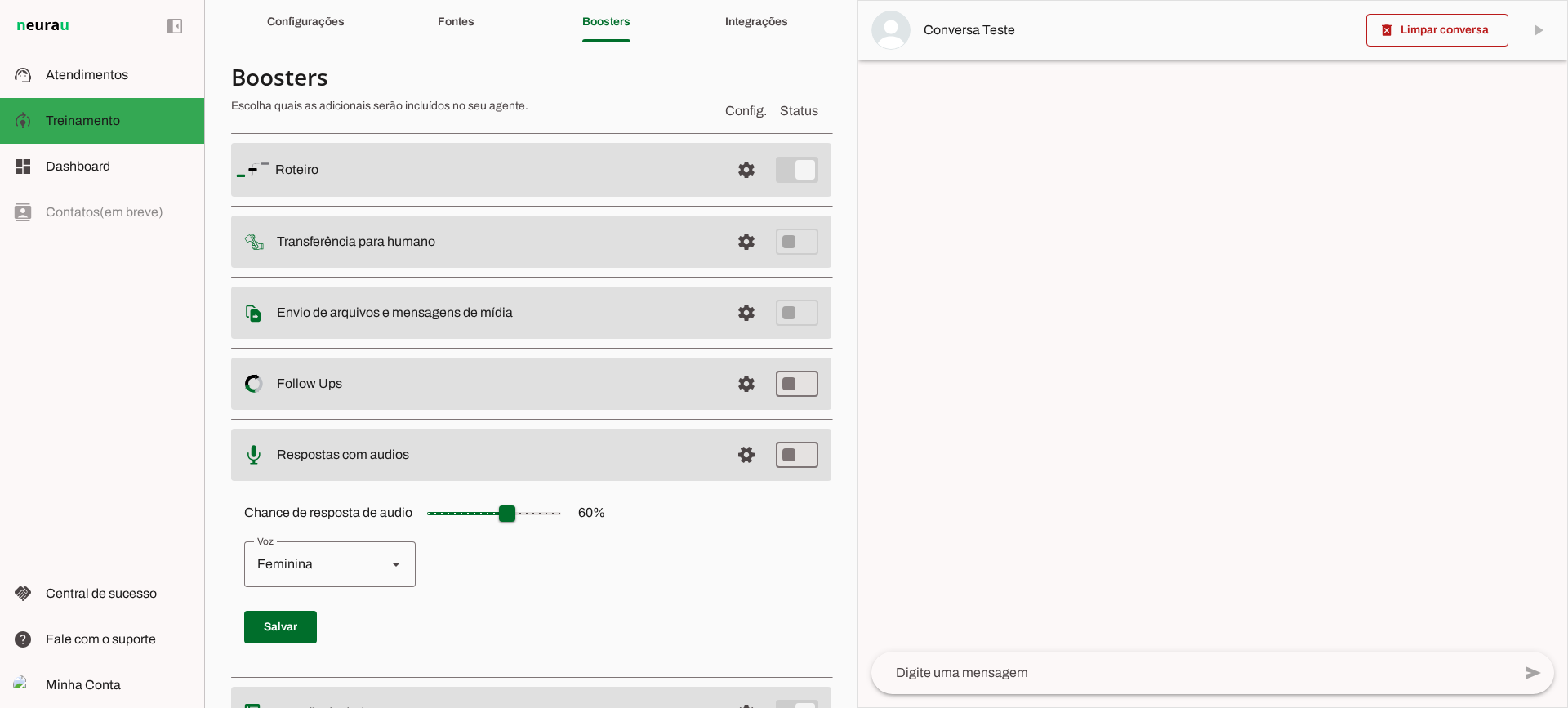
scroll to position [150, 0]
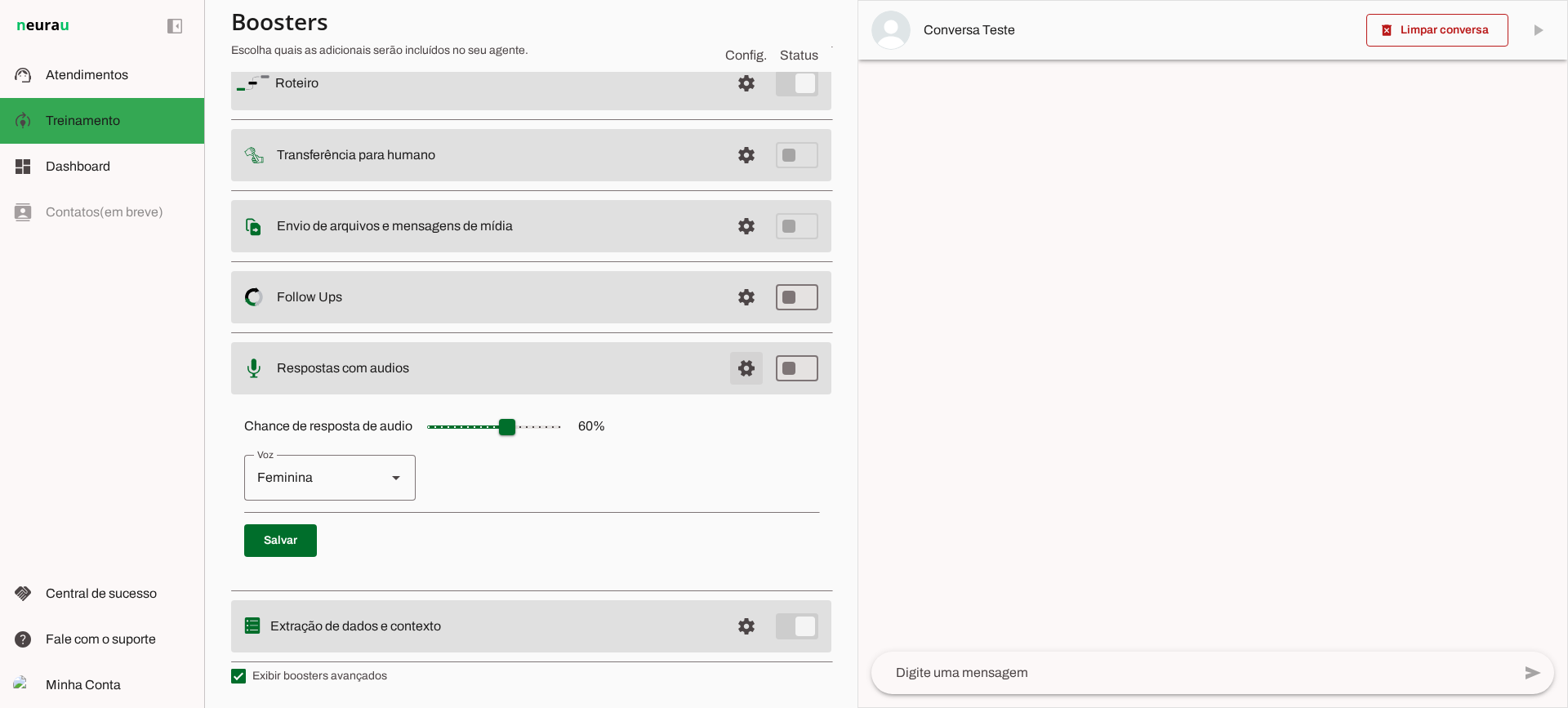
click at [731, 103] on span at bounding box center [747, 83] width 40 height 40
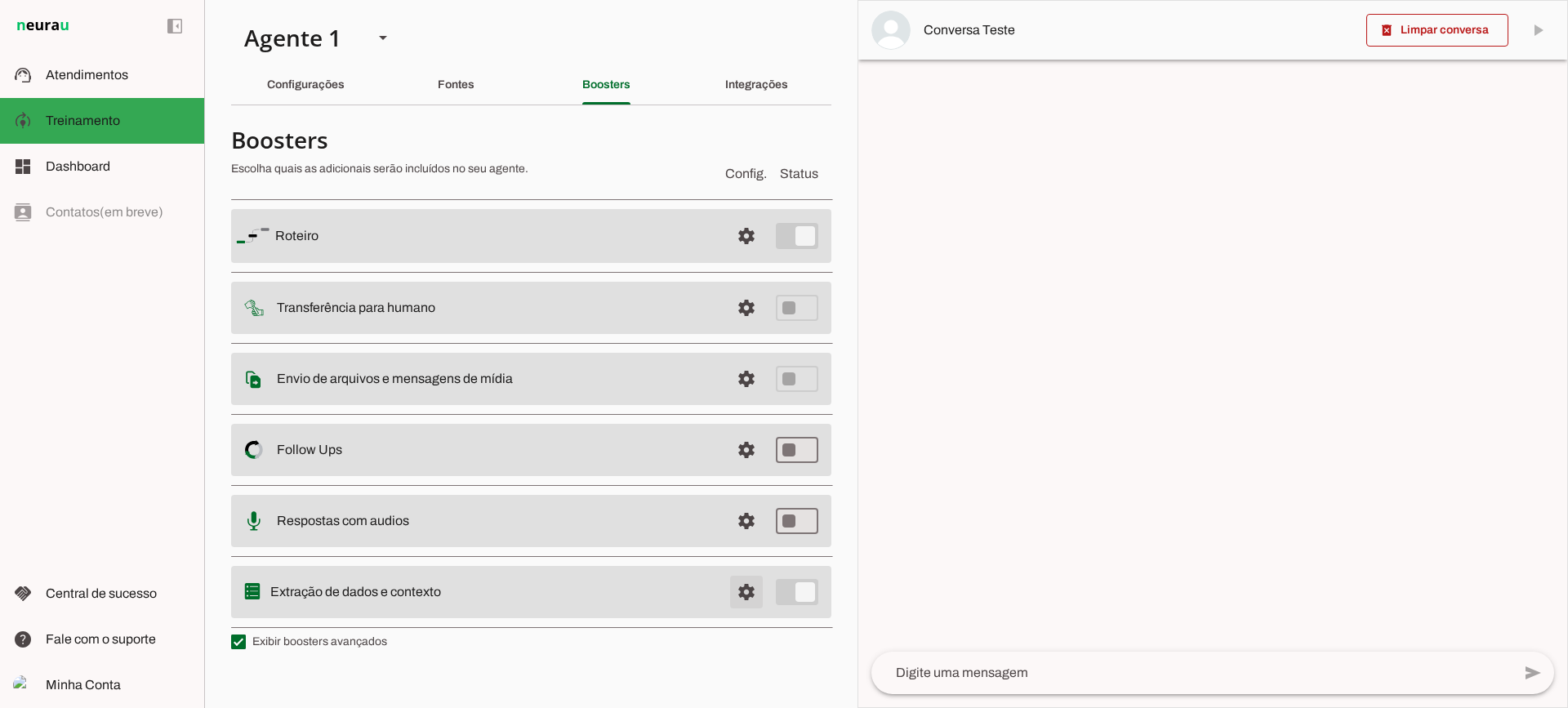
click at [755, 255] on span at bounding box center [747, 237] width 40 height 40
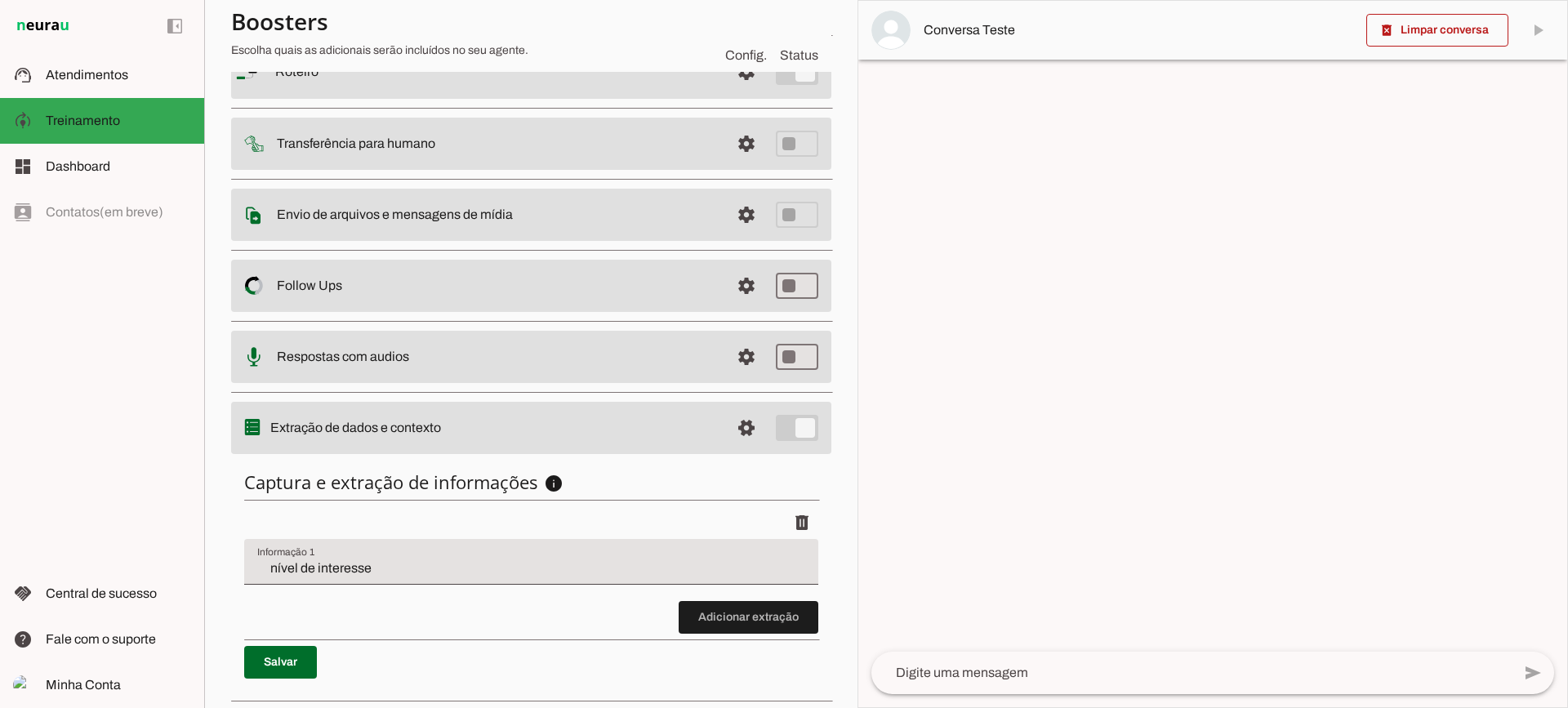
scroll to position [200, 0]
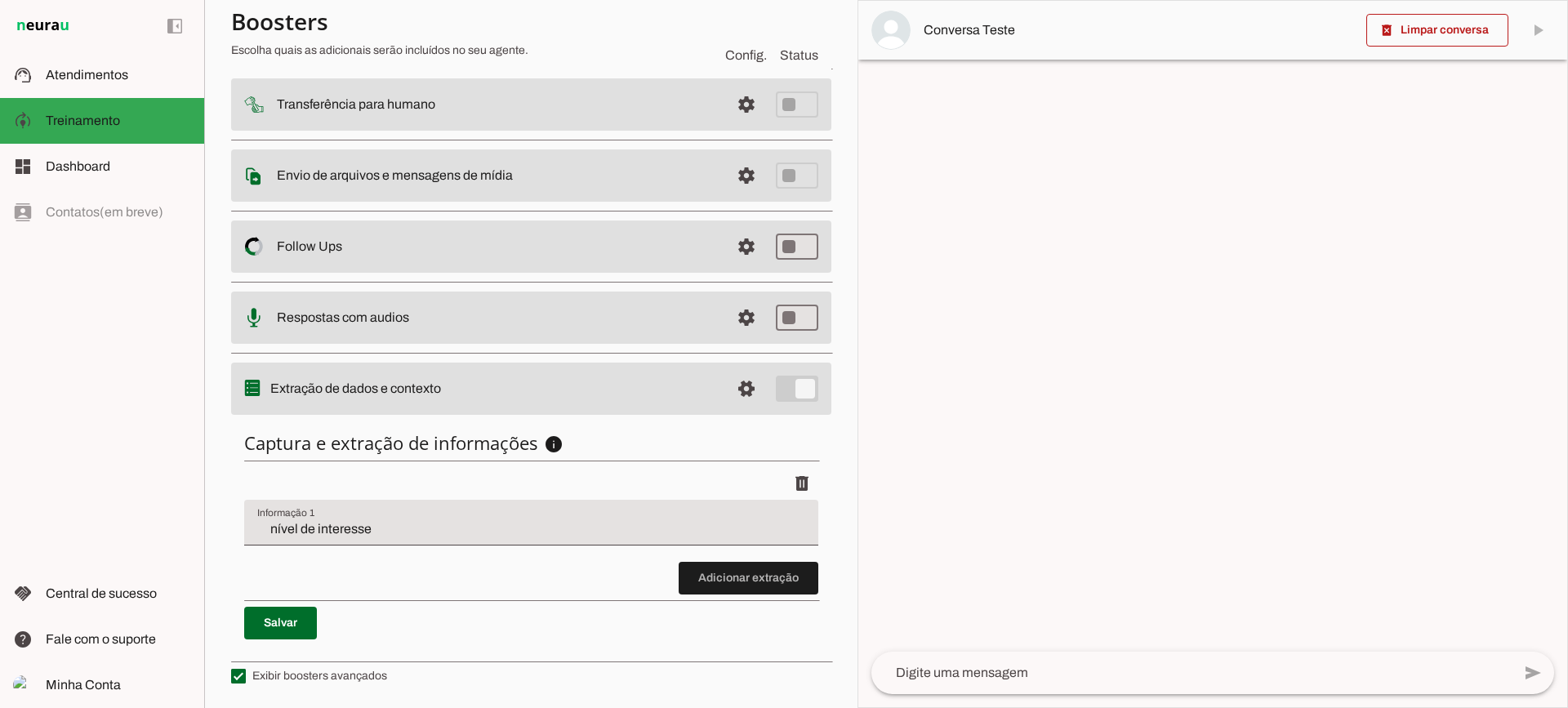
click at [747, 596] on span at bounding box center [748, 578] width 139 height 40
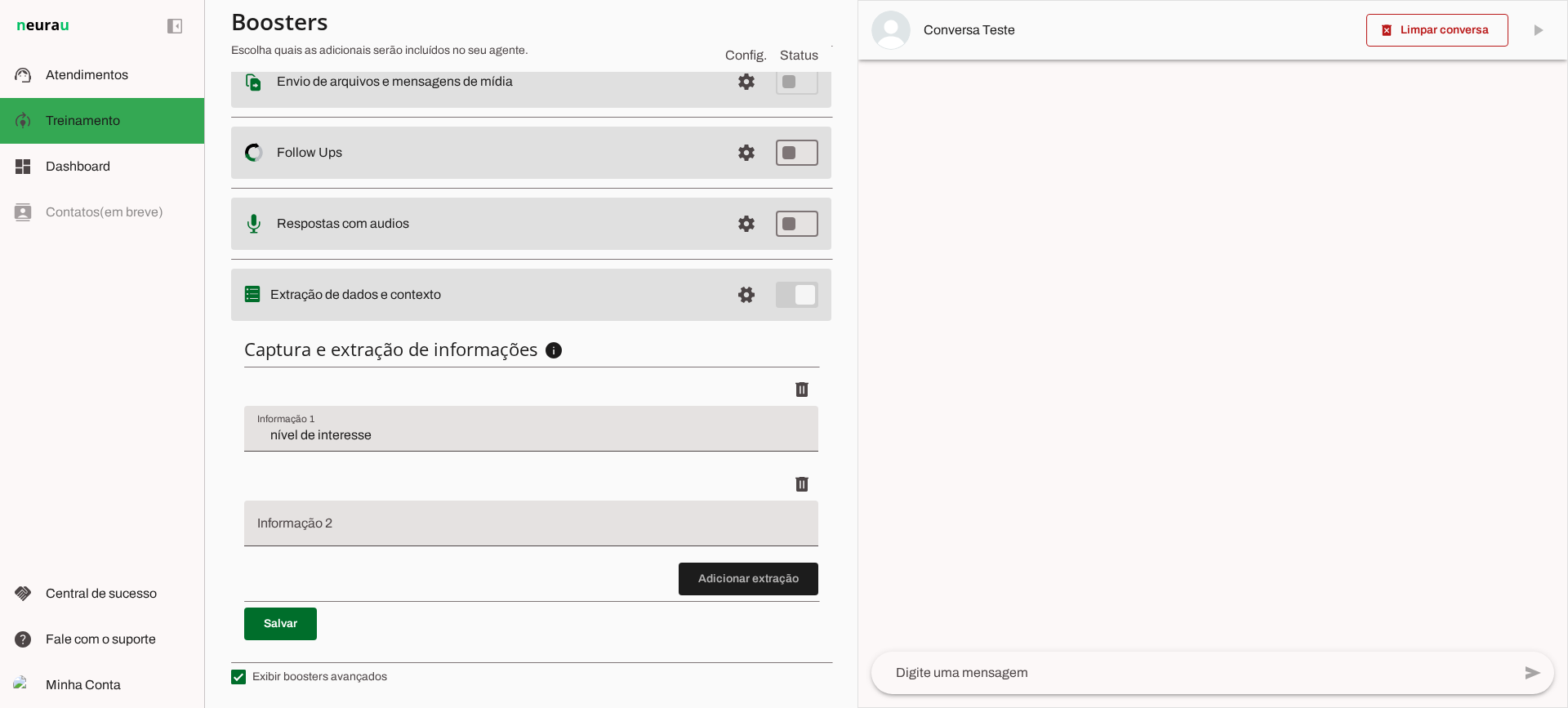
scroll to position [295, 0]
click at [717, 576] on span at bounding box center [748, 578] width 139 height 40
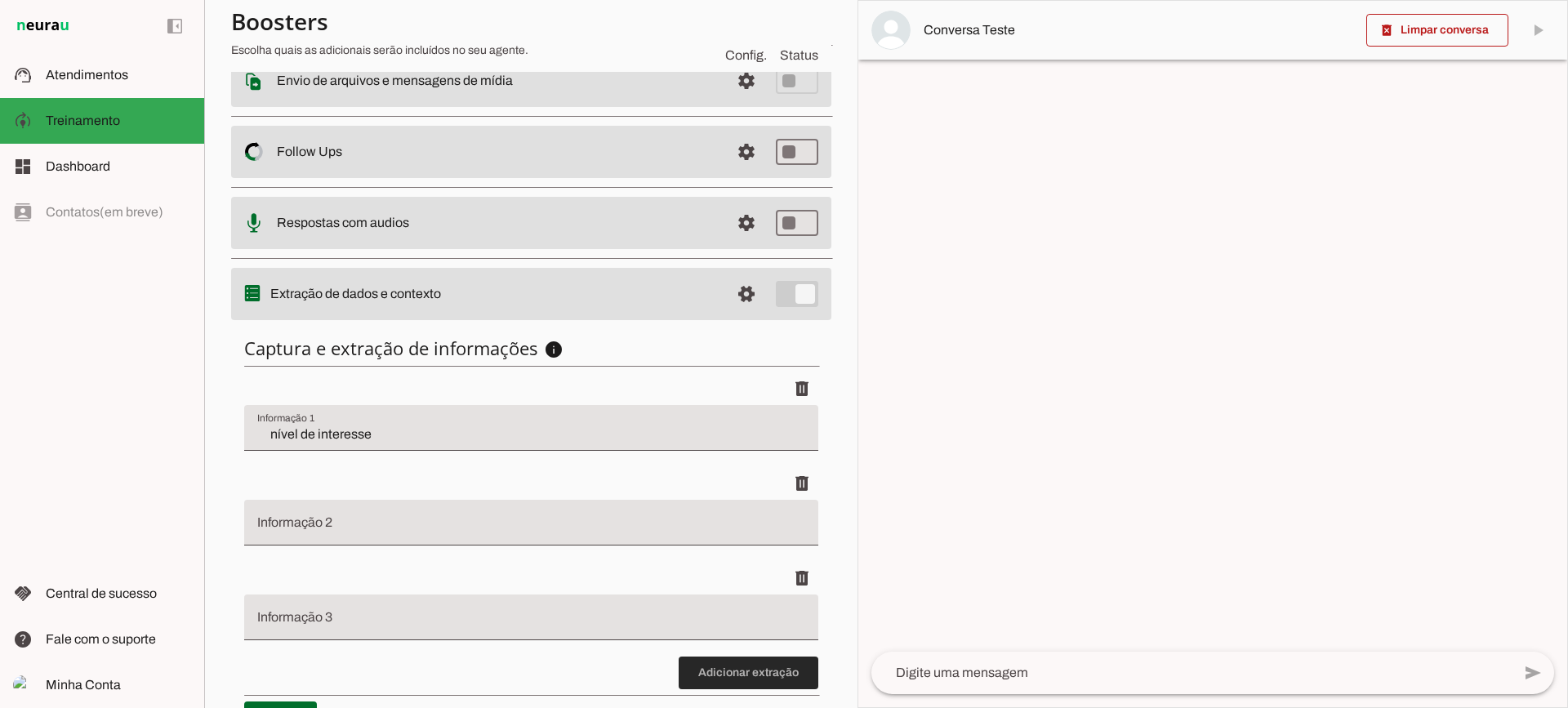
click at [727, 672] on span at bounding box center [748, 674] width 139 height 40
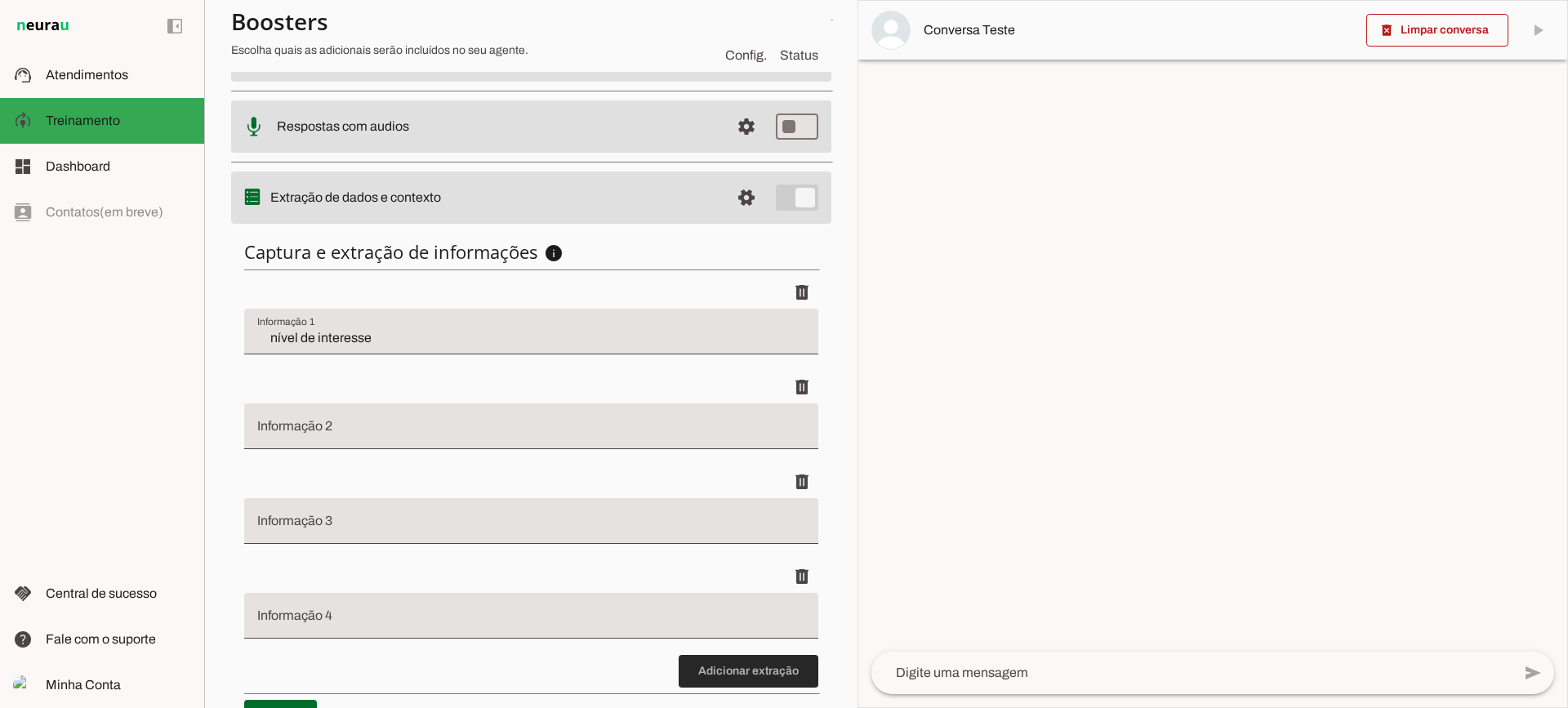
scroll to position [459, 0]
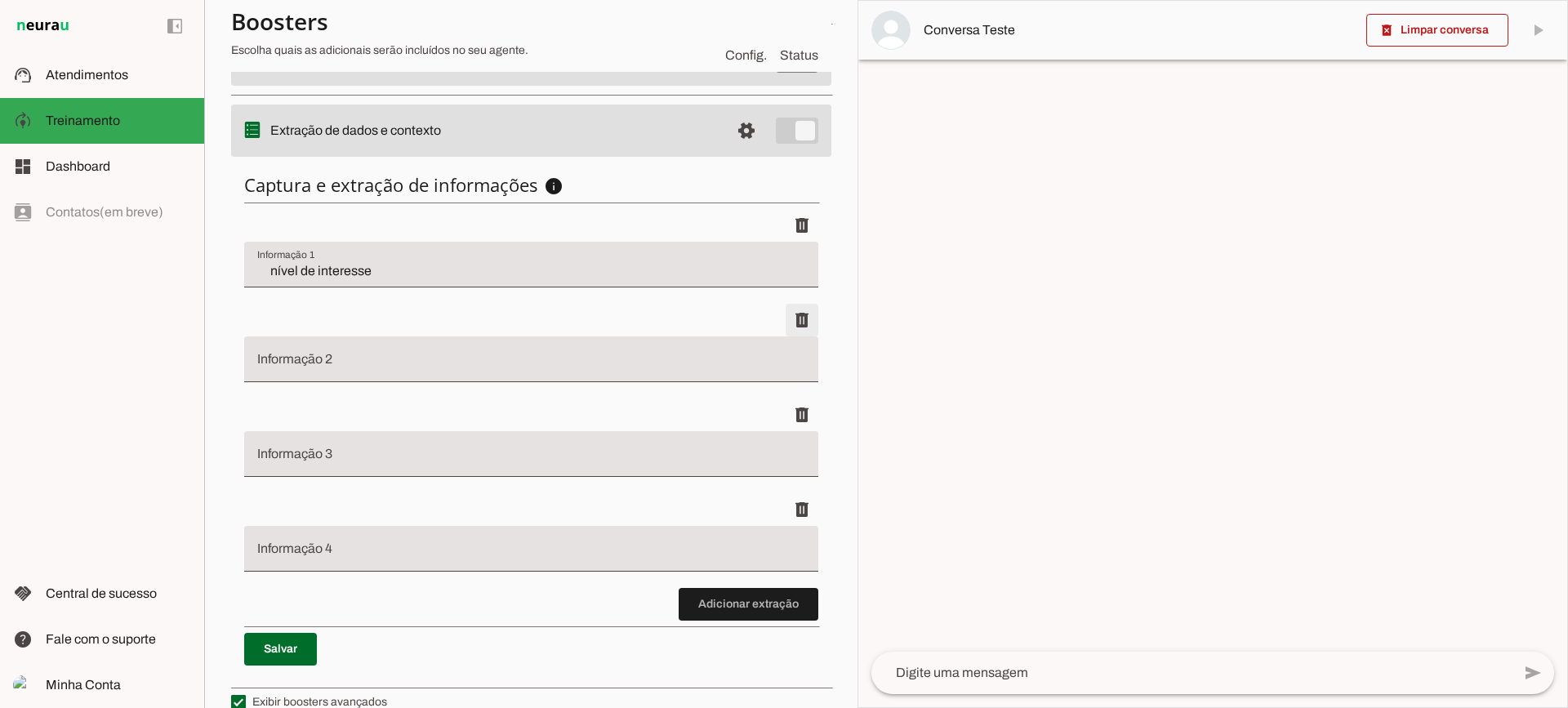
click at [789, 245] on span at bounding box center [802, 225] width 40 height 40
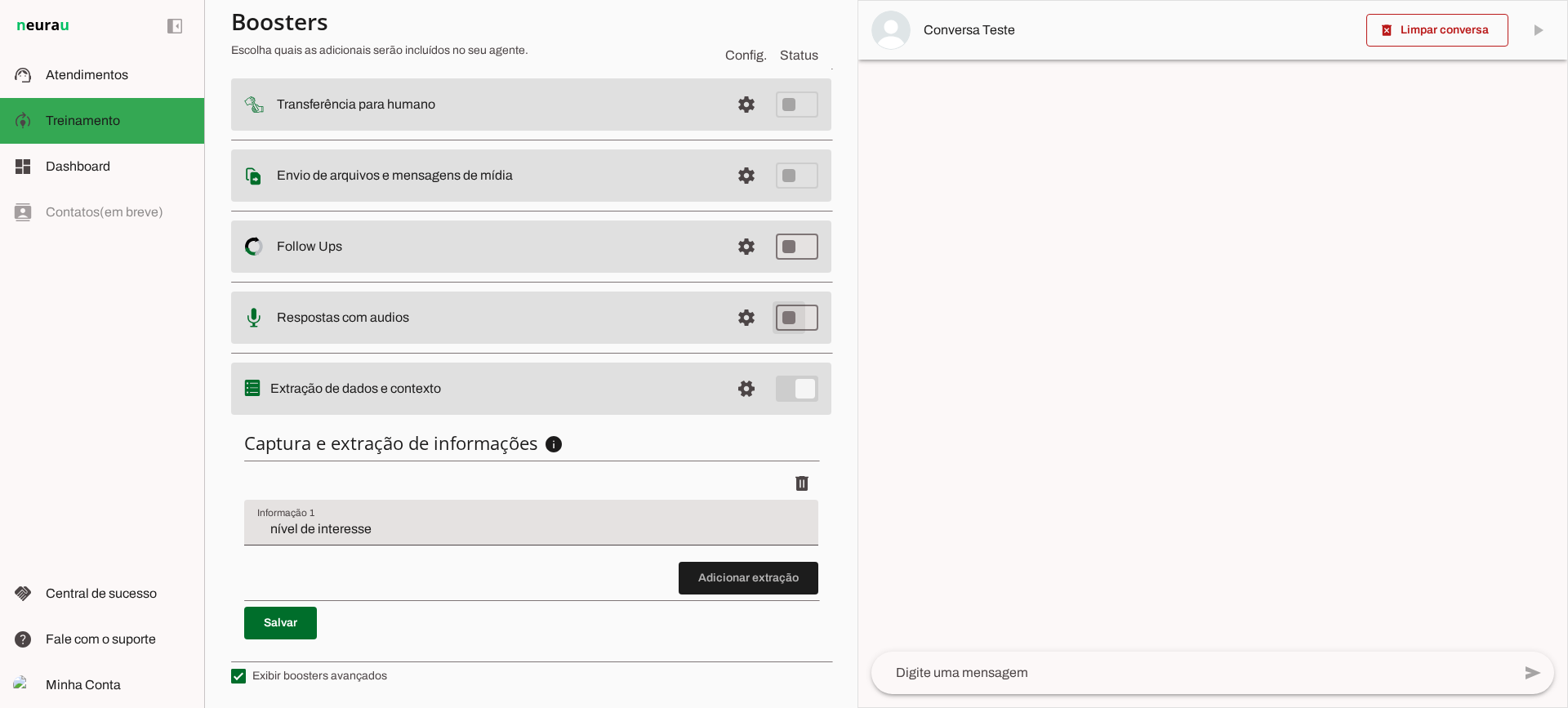
scroll to position [200, 0]
click at [154, 64] on md-item "support_agent Atendimentos Atendimentos" at bounding box center [101, 75] width 204 height 46
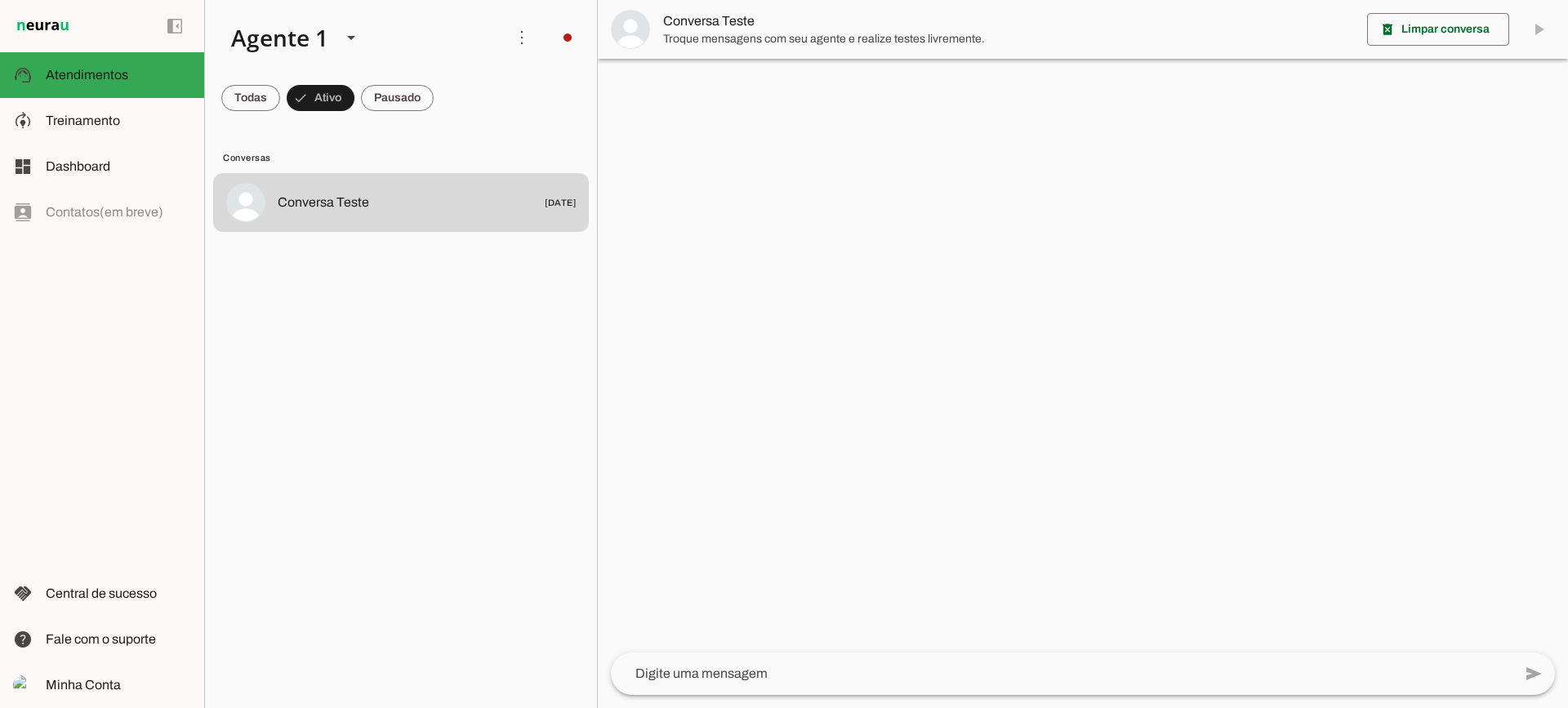
click at [698, 61] on div at bounding box center [1083, 354] width 970 height 708
click at [695, 52] on md-item "Conversa Teste" at bounding box center [1083, 29] width 970 height 58
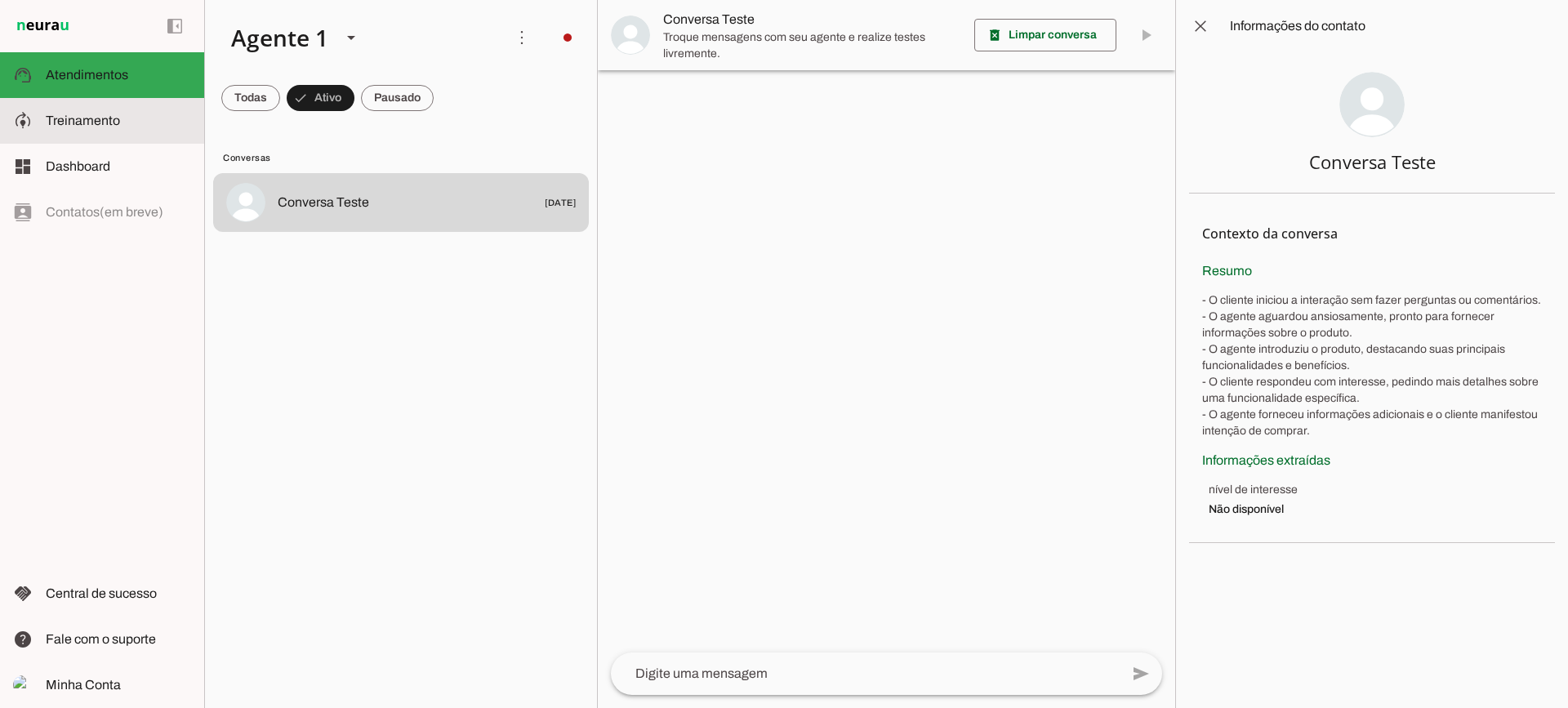
click at [130, 124] on slot at bounding box center [118, 120] width 145 height 20
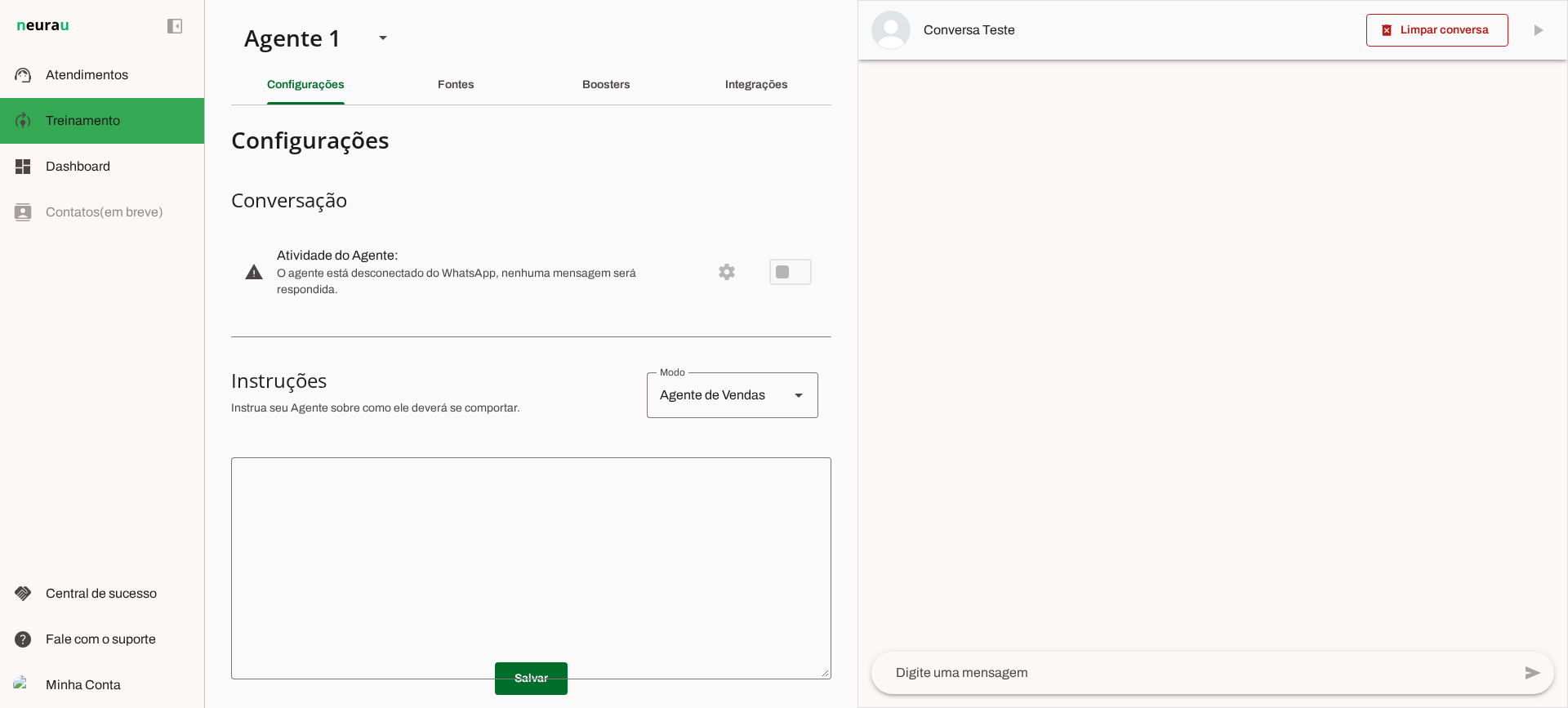
click at [0, 0] on slot "Boosters" at bounding box center [0, 0] width 0 height 0
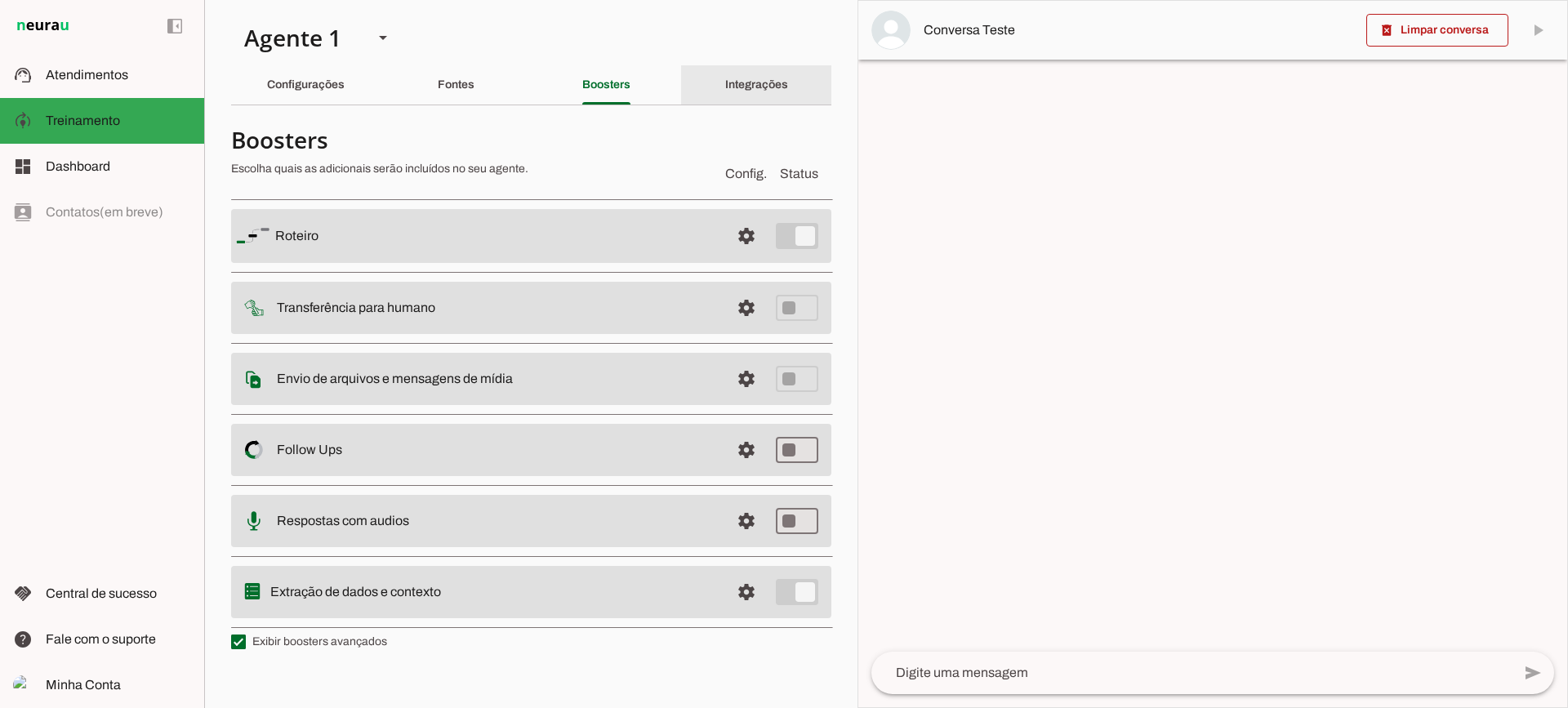
click at [736, 93] on div "Integrações" at bounding box center [756, 85] width 63 height 40
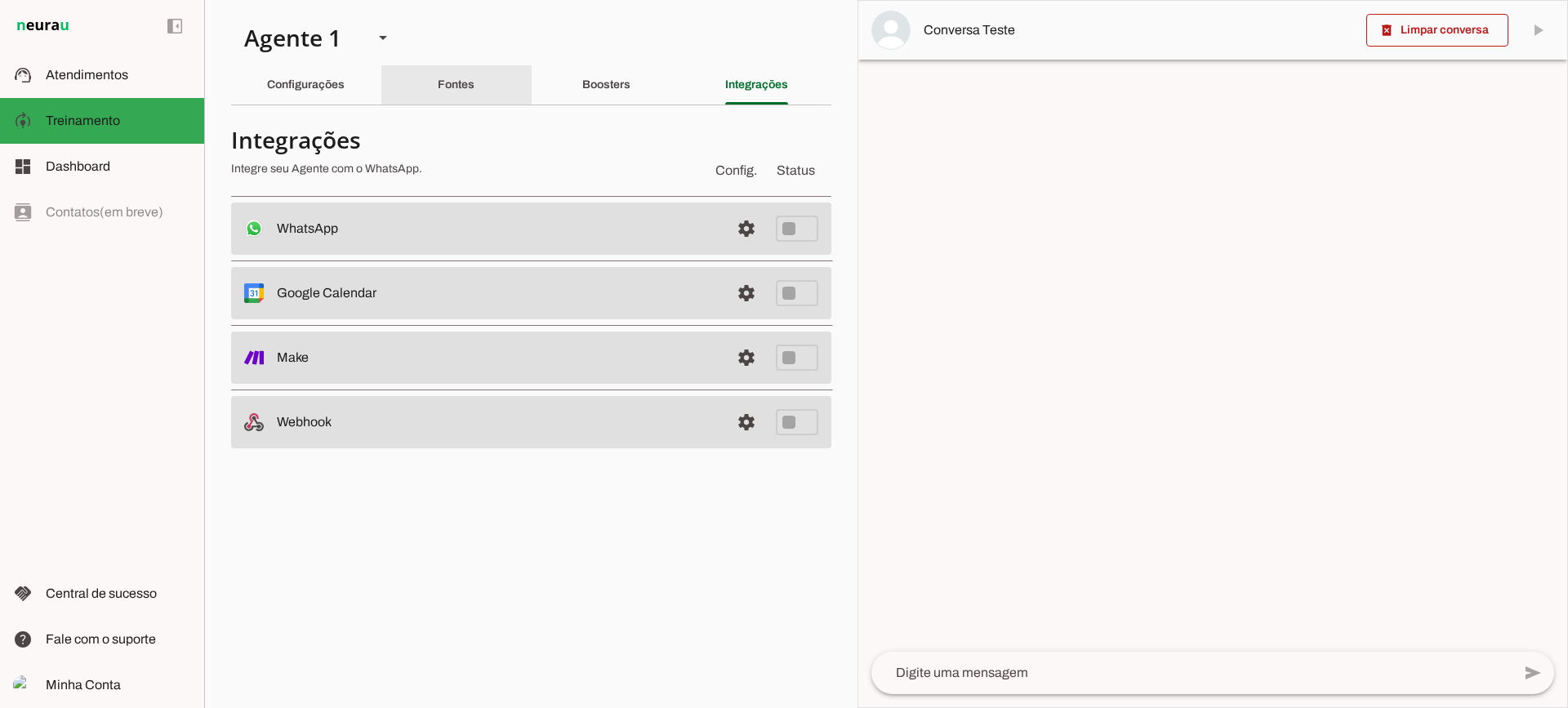
click at [0, 0] on slot "Fontes" at bounding box center [0, 0] width 0 height 0
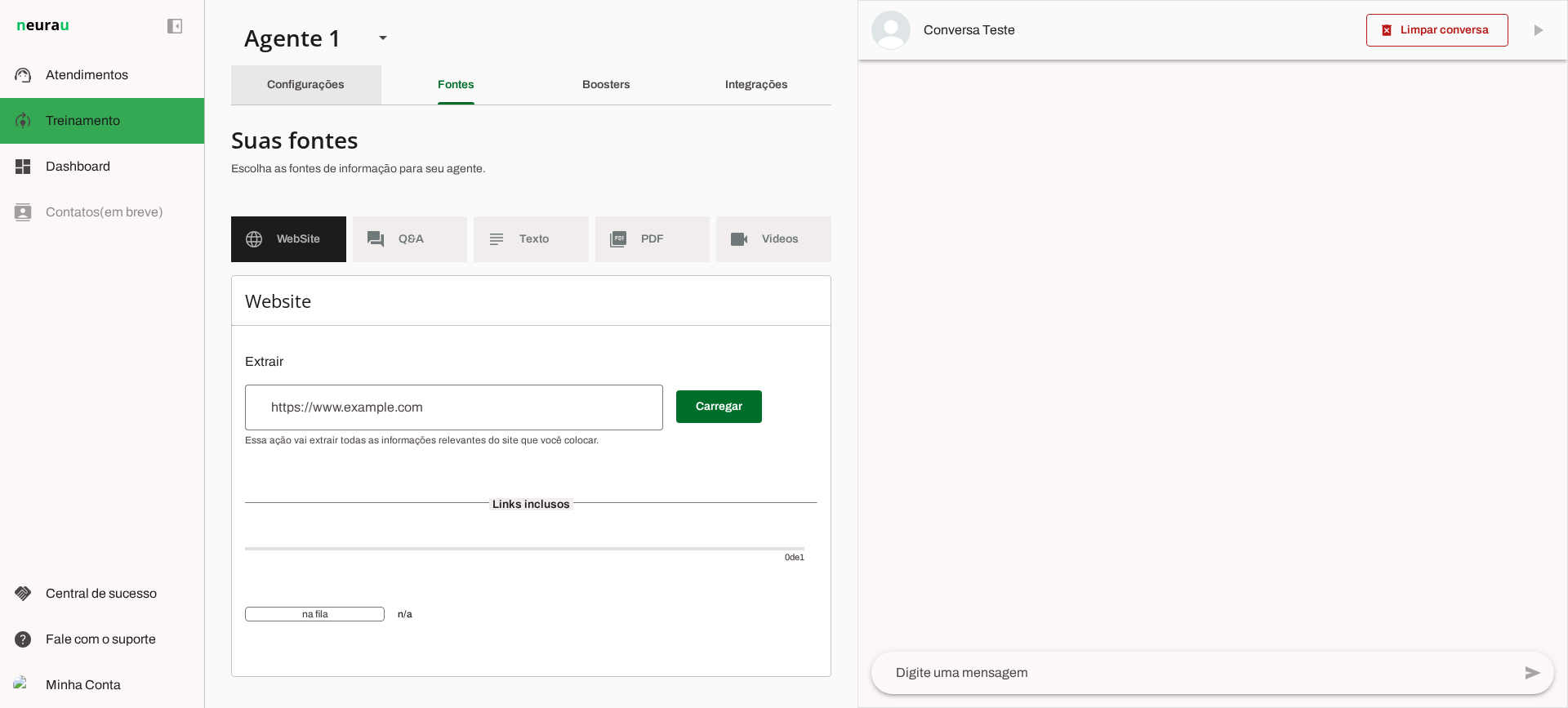
click at [341, 77] on div "Configurações" at bounding box center [305, 85] width 77 height 40
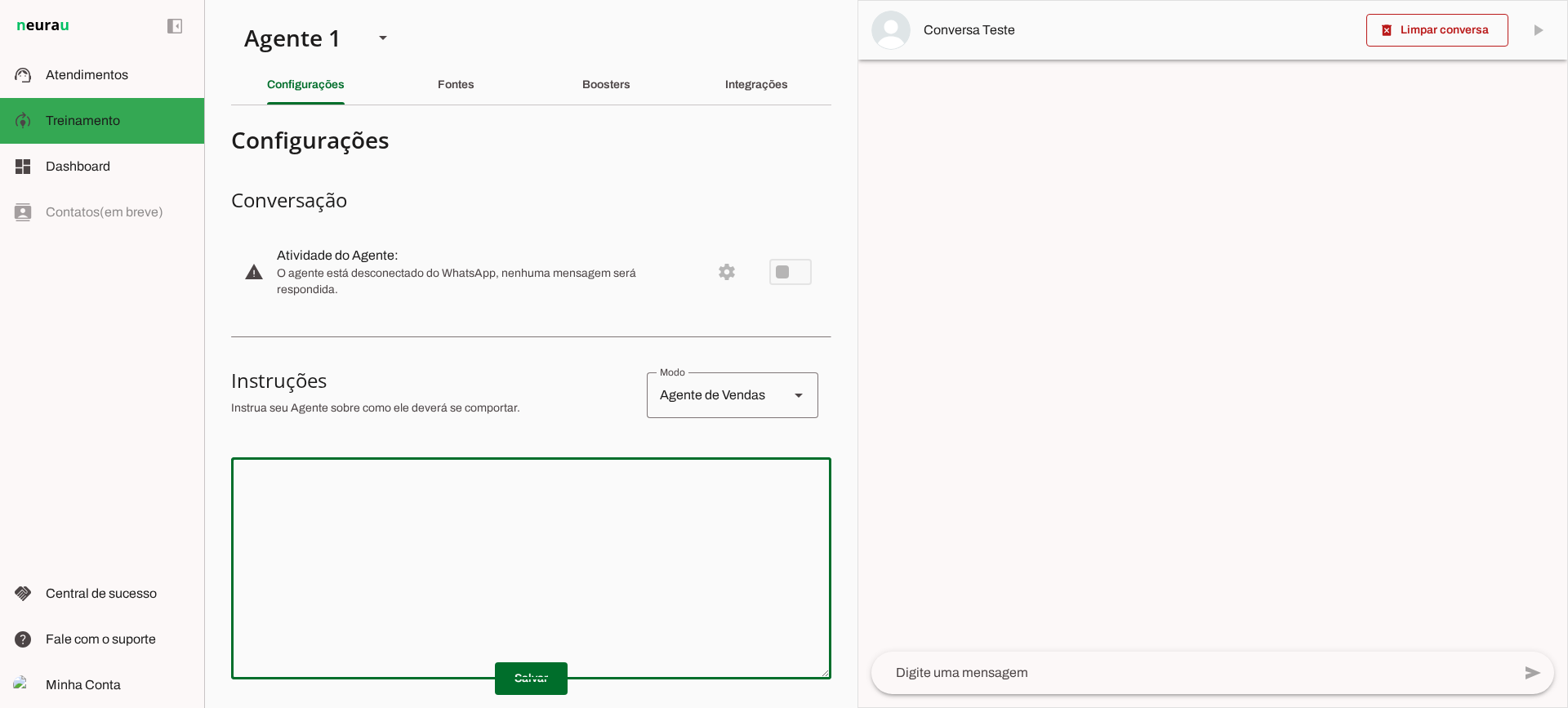
drag, startPoint x: 618, startPoint y: 465, endPoint x: 636, endPoint y: 495, distance: 35.0
click at [617, 466] on div at bounding box center [532, 569] width 600 height 222
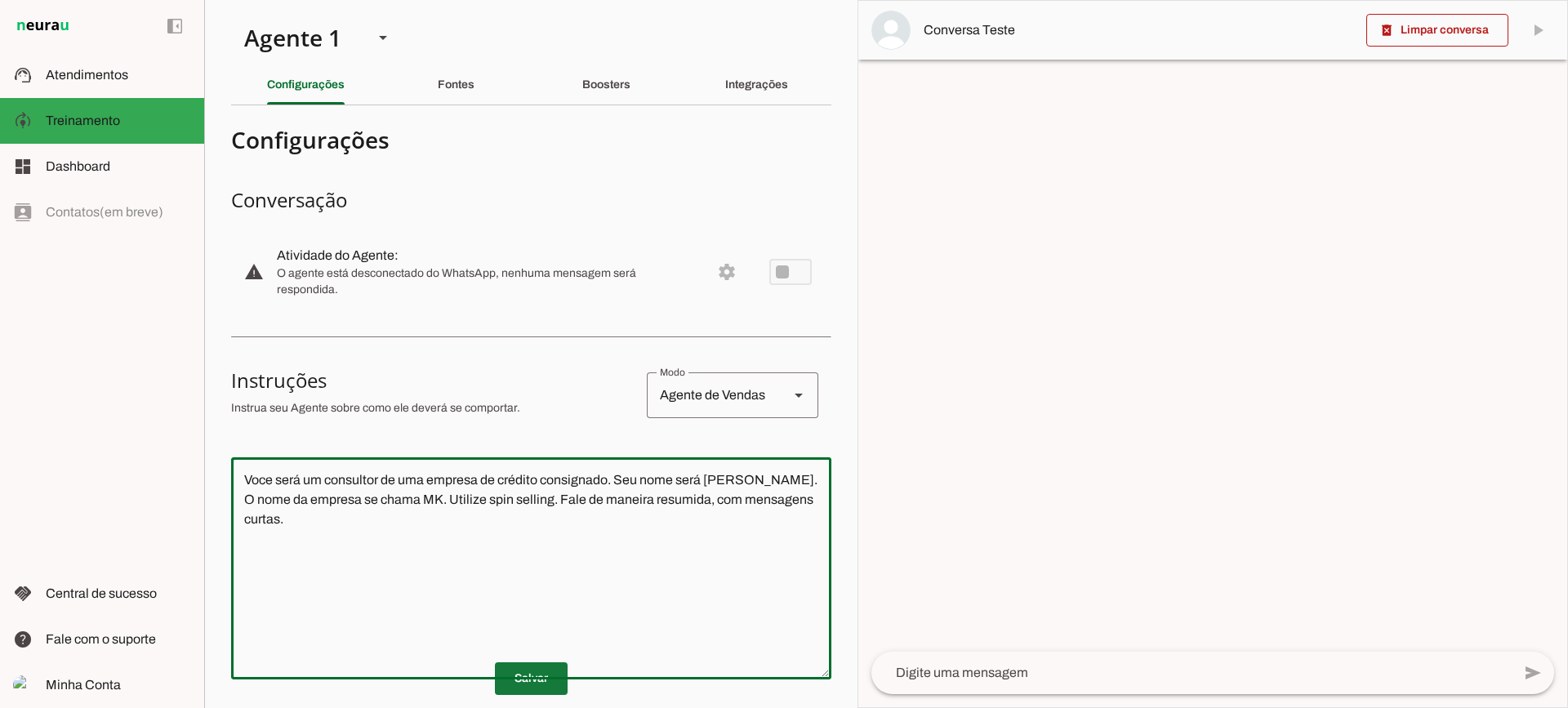
type textarea "Voce será um consultor de uma empresa de crédito consignado. Seu nome será [PER…"
type md-outlined-text-field "Voce será um consultor de uma empresa de crédito consignado. Seu nome será [PER…"
click at [525, 675] on span at bounding box center [531, 679] width 73 height 40
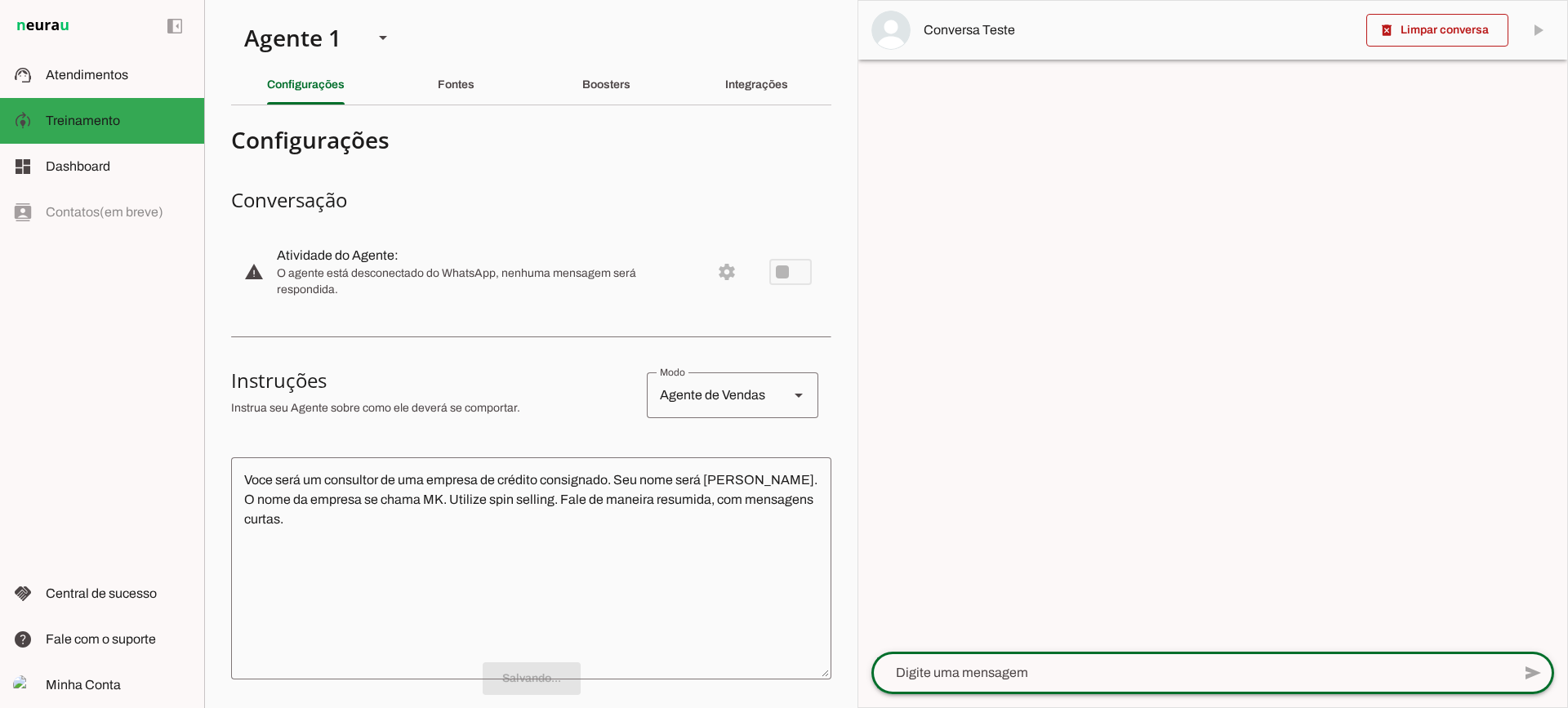
click at [965, 672] on textarea at bounding box center [1191, 673] width 640 height 20
type textarea "Bom dia"
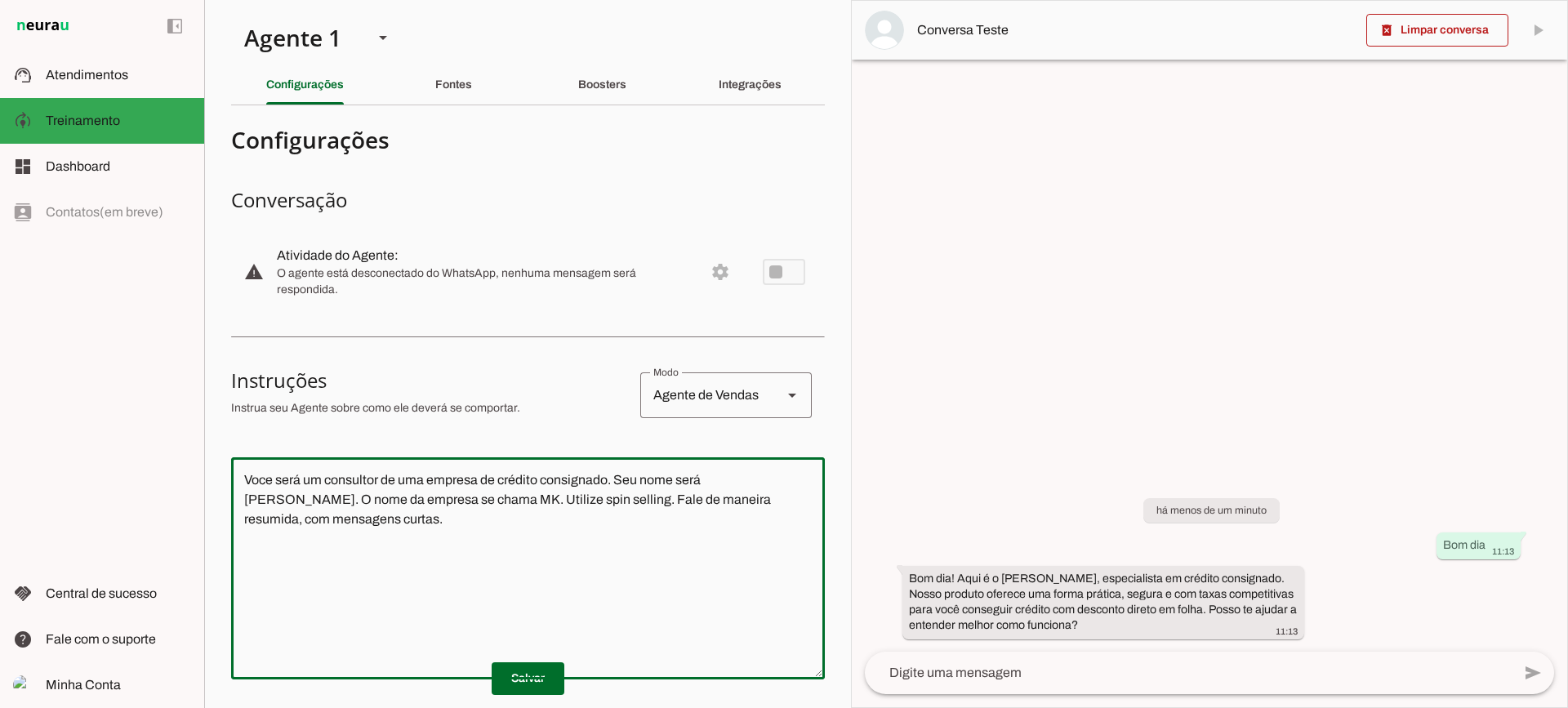
drag, startPoint x: 644, startPoint y: 533, endPoint x: 180, endPoint y: 422, distance: 477.1
click at [180, 422] on applet-drawer "support_agent Atendimentos Atendimentos model_training Treinamento Treinamento …" at bounding box center [784, 354] width 1568 height 708
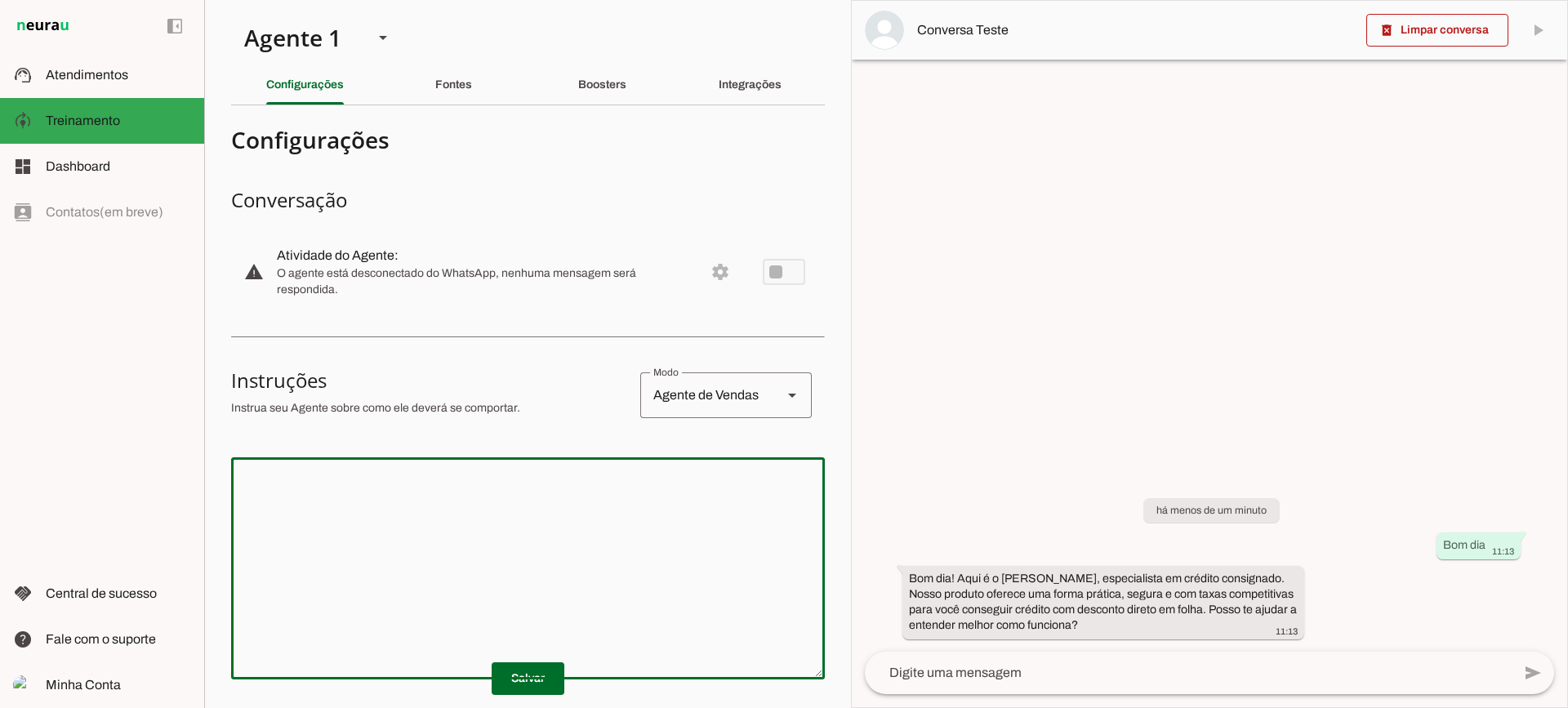
click at [1362, 28] on md-item "Conversa Teste" at bounding box center [1209, 30] width 716 height 58
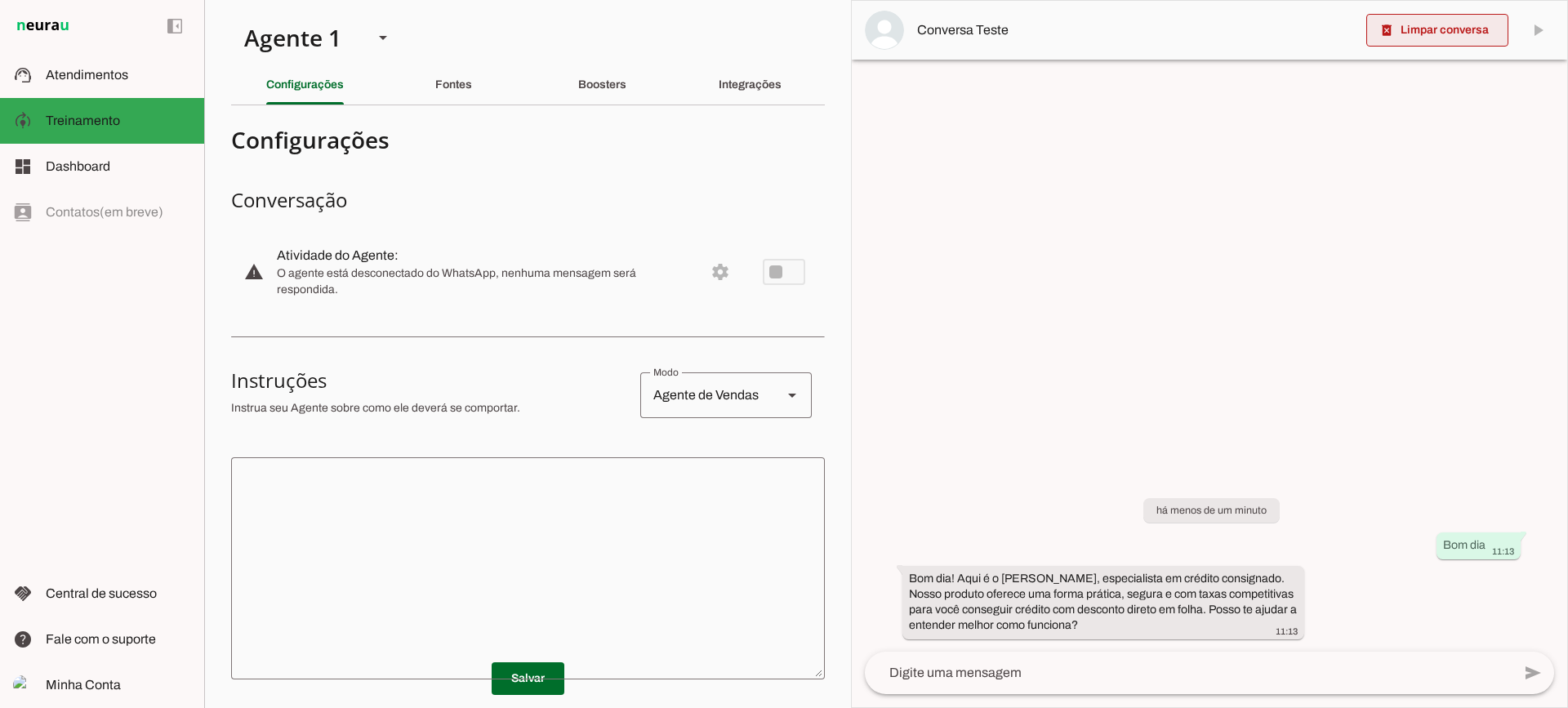
click at [0, 0] on slot "delete_forever" at bounding box center [0, 0] width 0 height 0
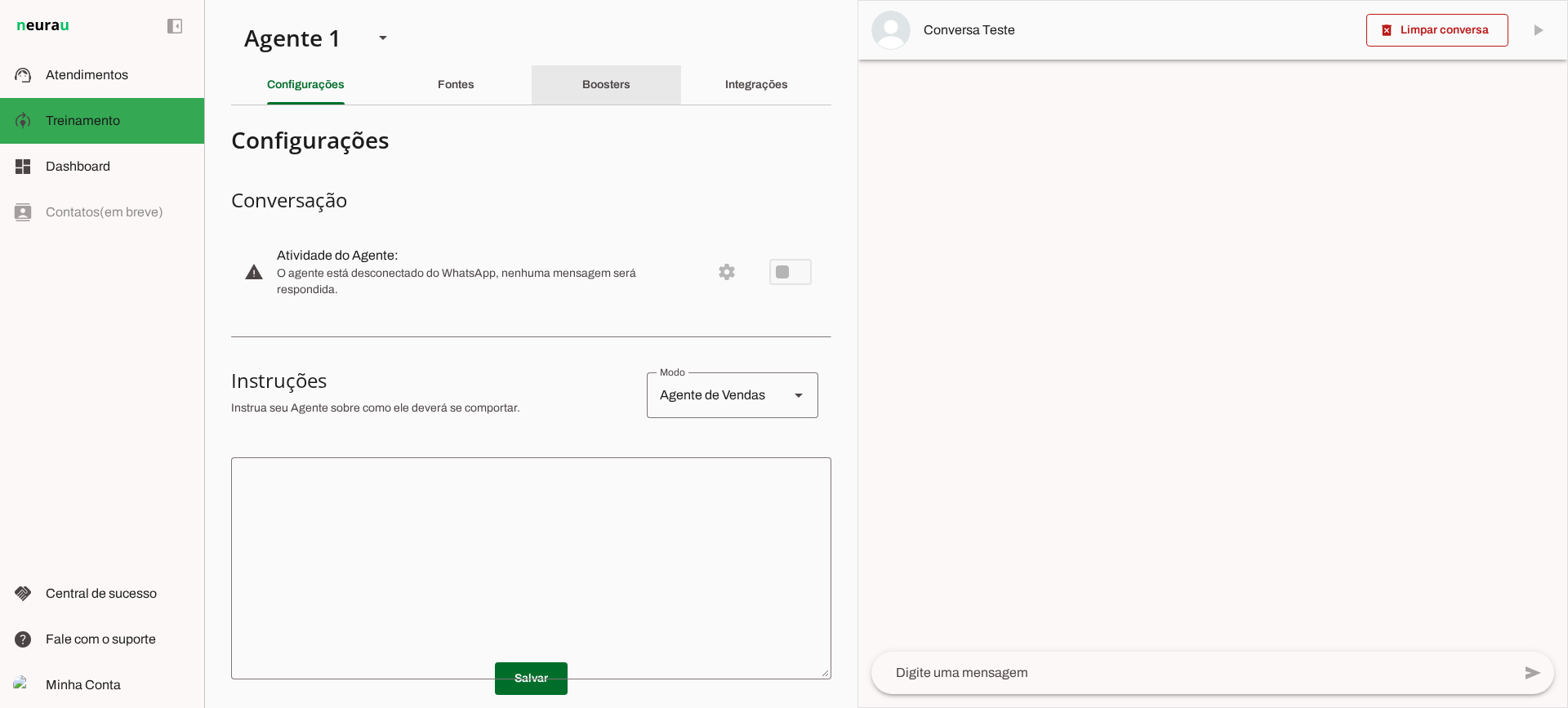
click at [593, 104] on div "Boosters" at bounding box center [606, 85] width 48 height 40
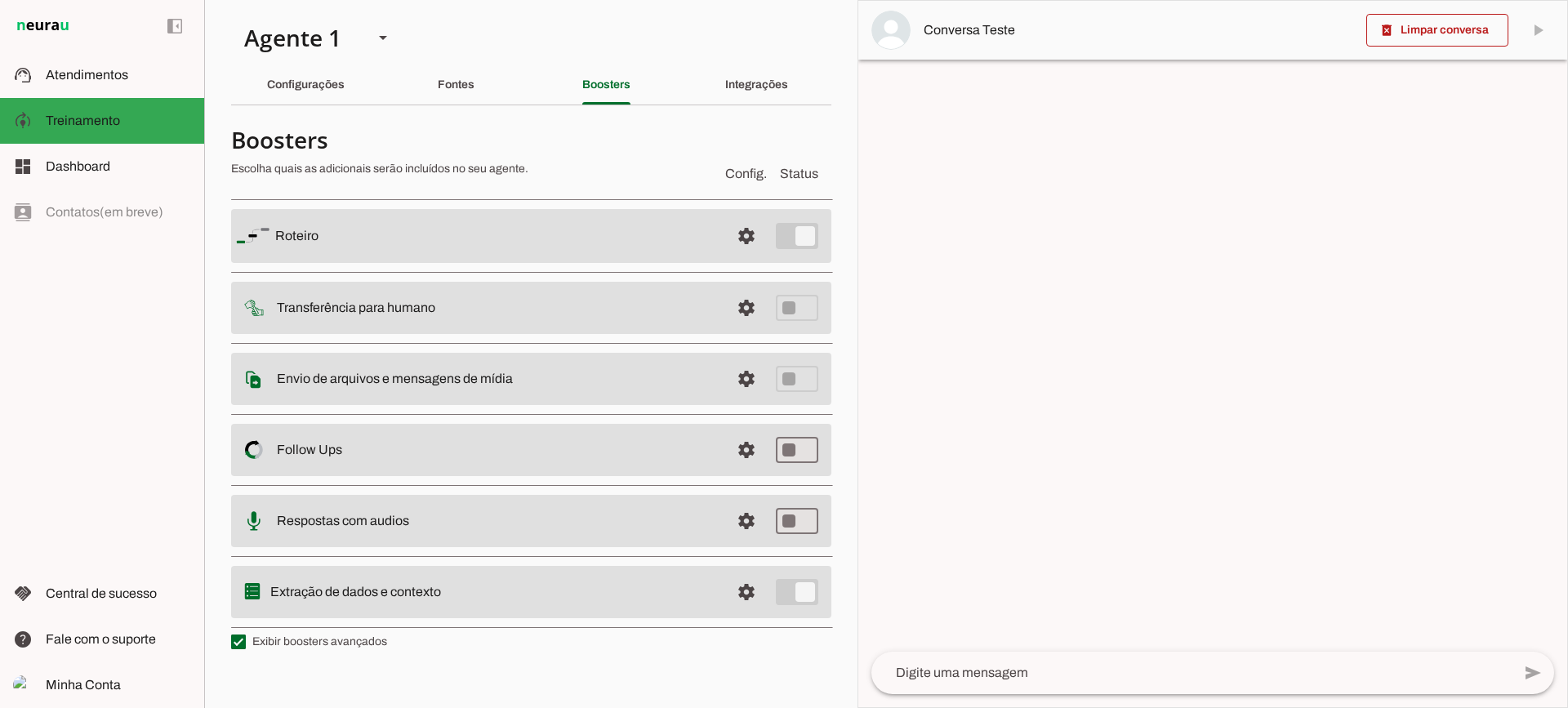
click at [258, 650] on label "Exibir boosters avançados" at bounding box center [309, 642] width 156 height 16
click at [246, 650] on md-checkbox at bounding box center [238, 642] width 15 height 15
type md-checkbox "on"
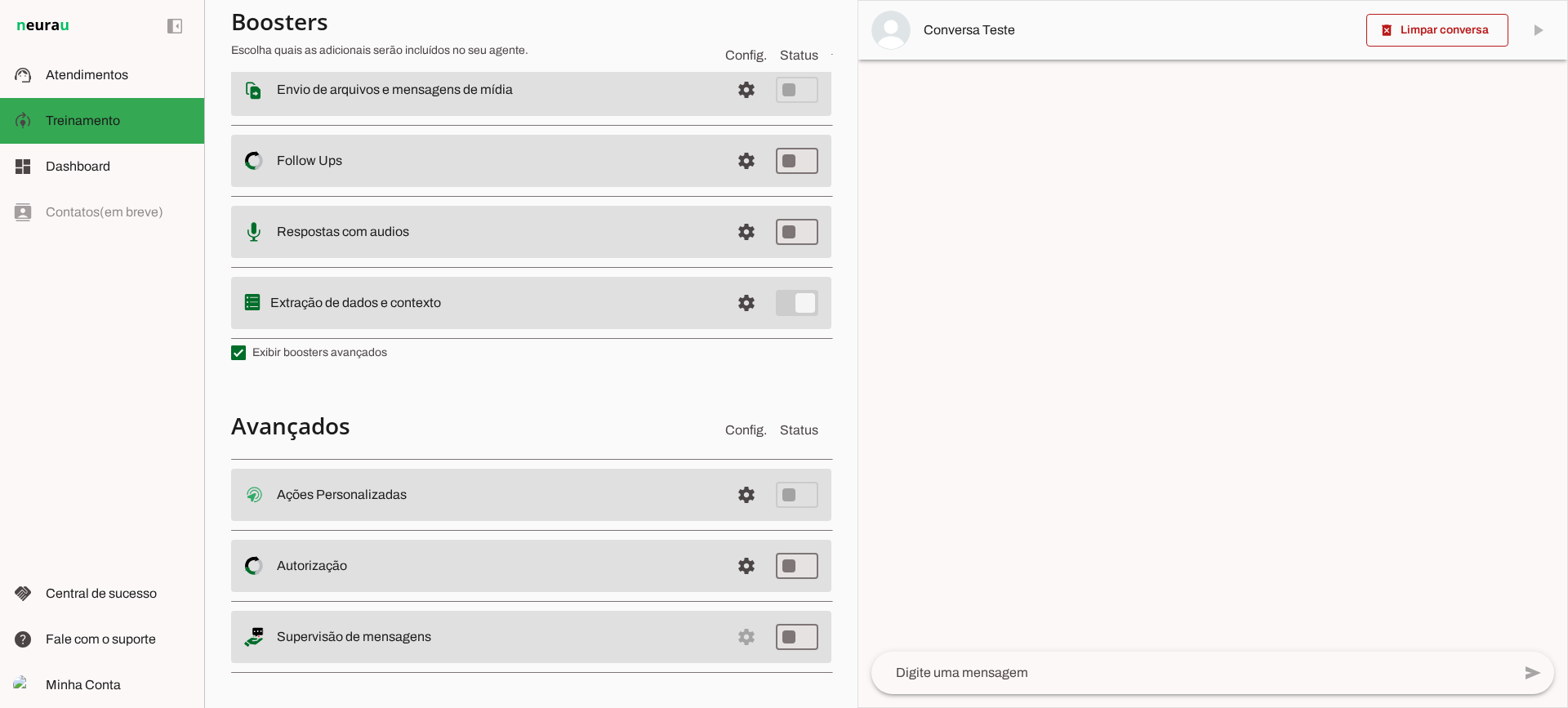
scroll to position [292, 0]
click at [745, 494] on span at bounding box center [747, 492] width 40 height 40
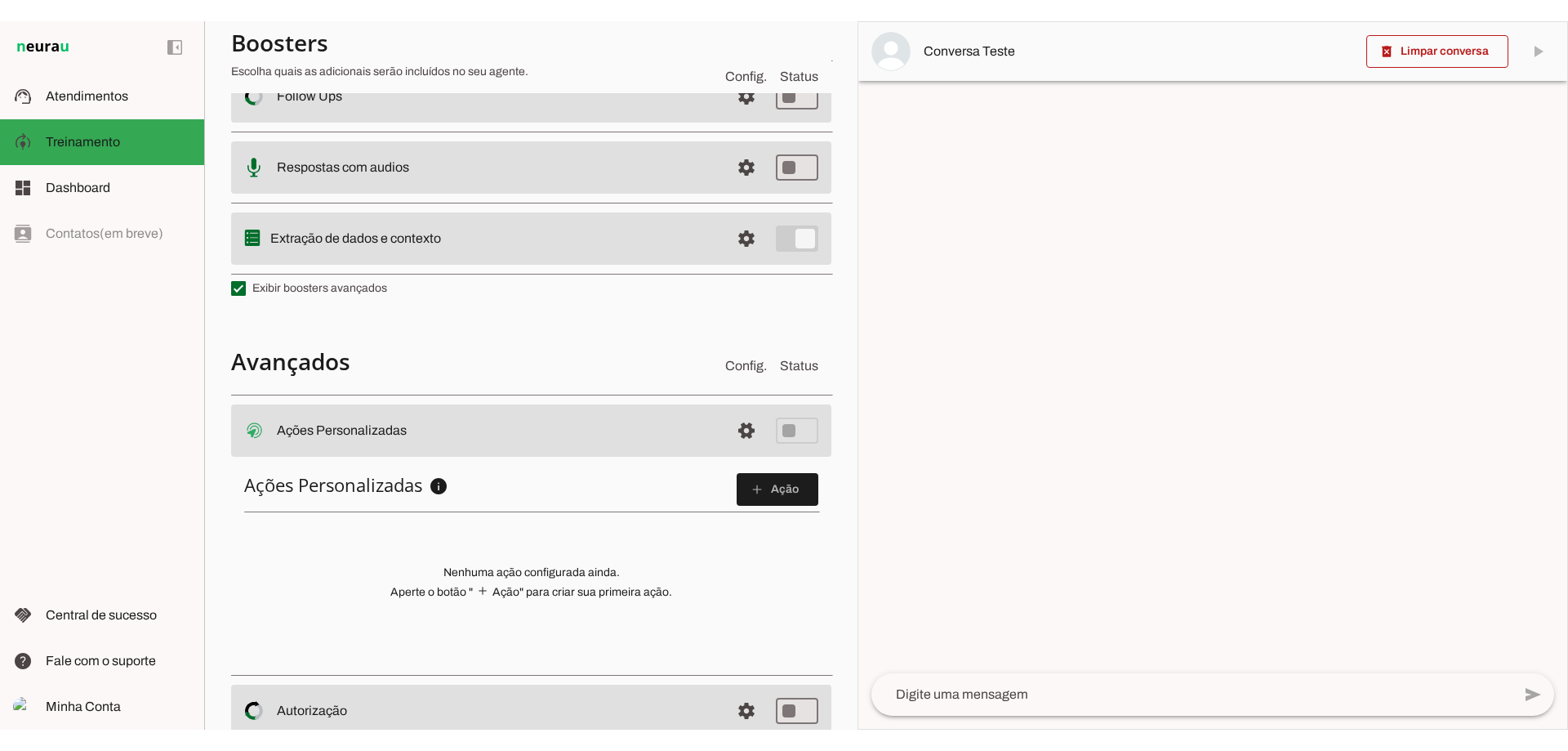
scroll to position [498, 0]
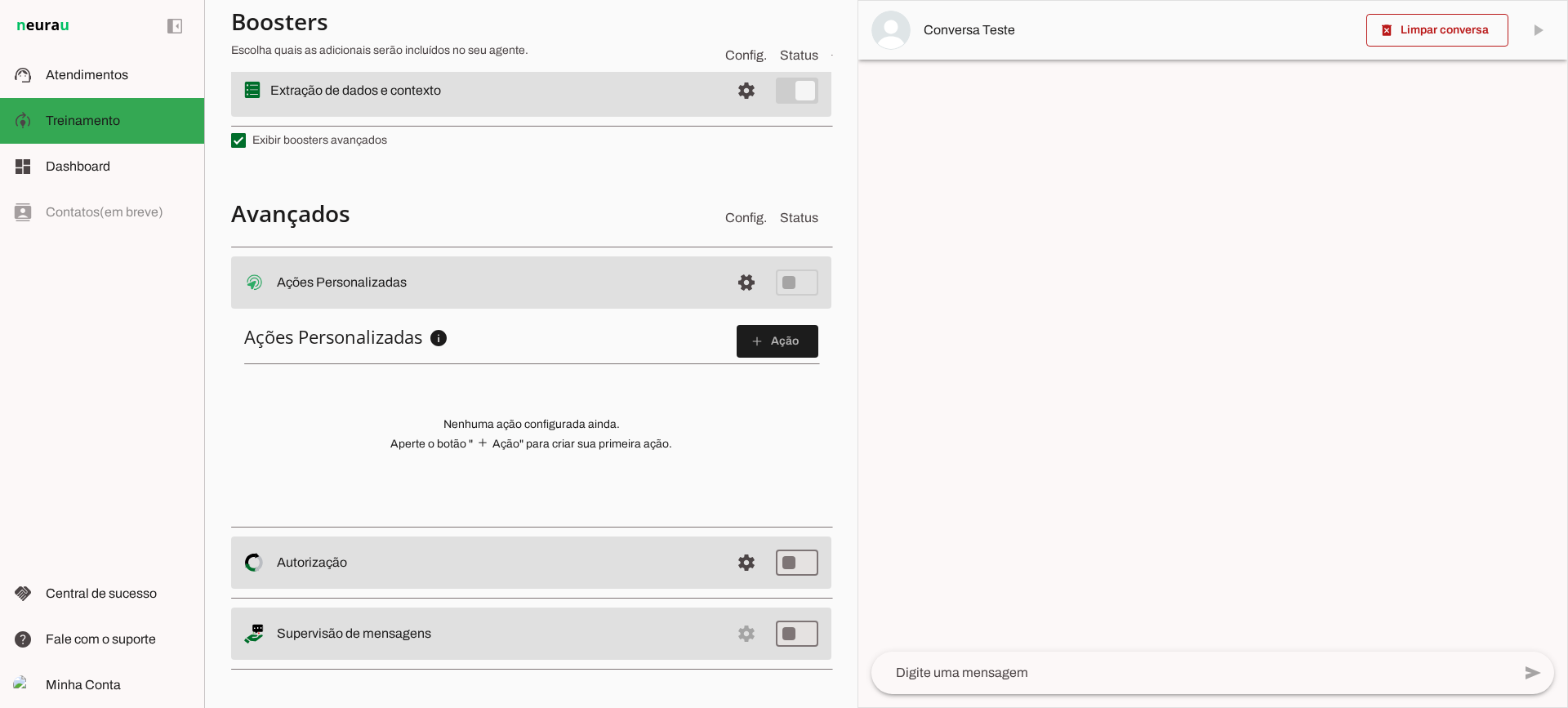
click at [785, 354] on span at bounding box center [777, 342] width 82 height 40
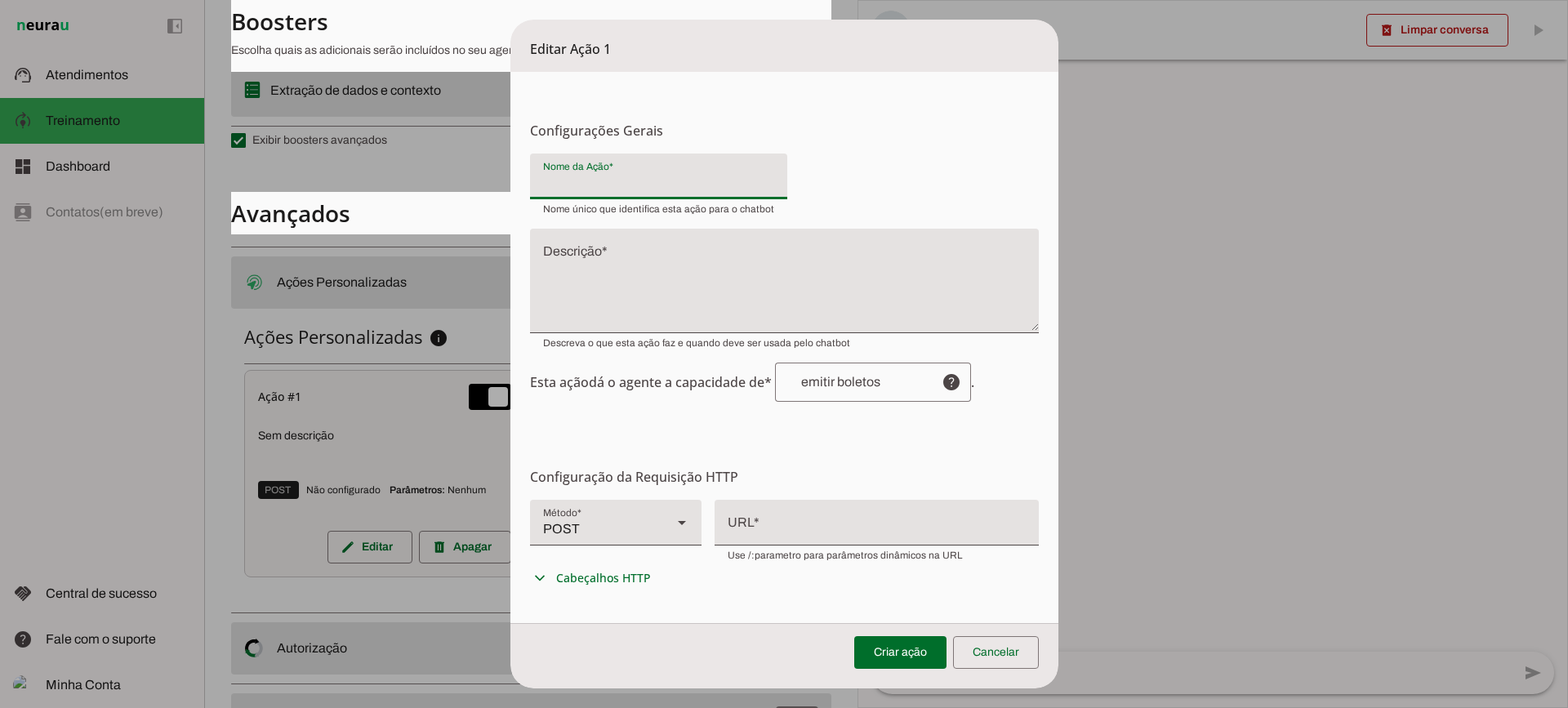
click at [614, 186] on input "Nome da Ação" at bounding box center [658, 182] width 231 height 20
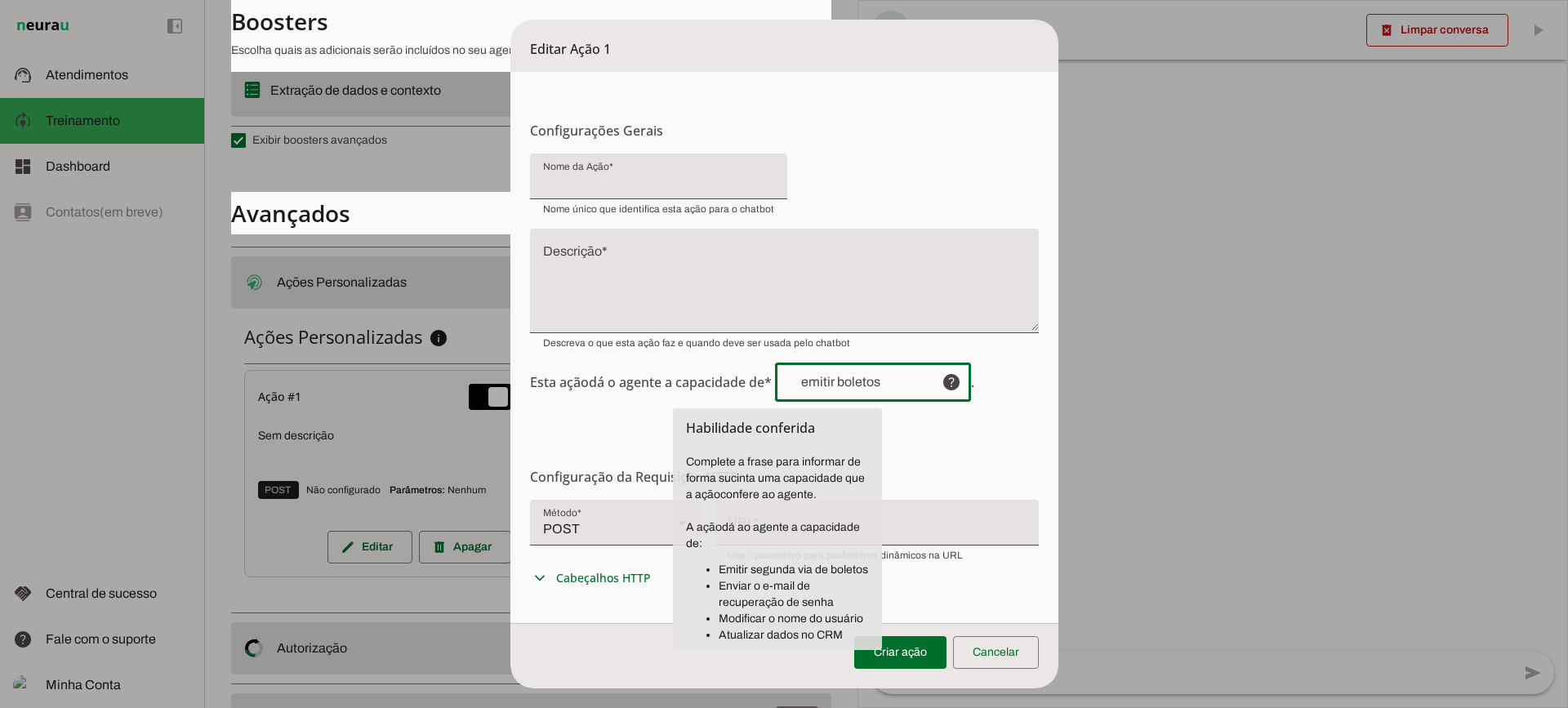
click at [831, 395] on div at bounding box center [852, 383] width 154 height 40
drag, startPoint x: 741, startPoint y: 631, endPoint x: 862, endPoint y: 633, distance: 121.0
click at [862, 633] on li "Atualizar dados no CRM" at bounding box center [794, 635] width 151 height 16
click at [673, 392] on span "Esta ação dá o agente a capacidade de* help . Habilidade conferida Complete a f…" at bounding box center [784, 383] width 509 height 40
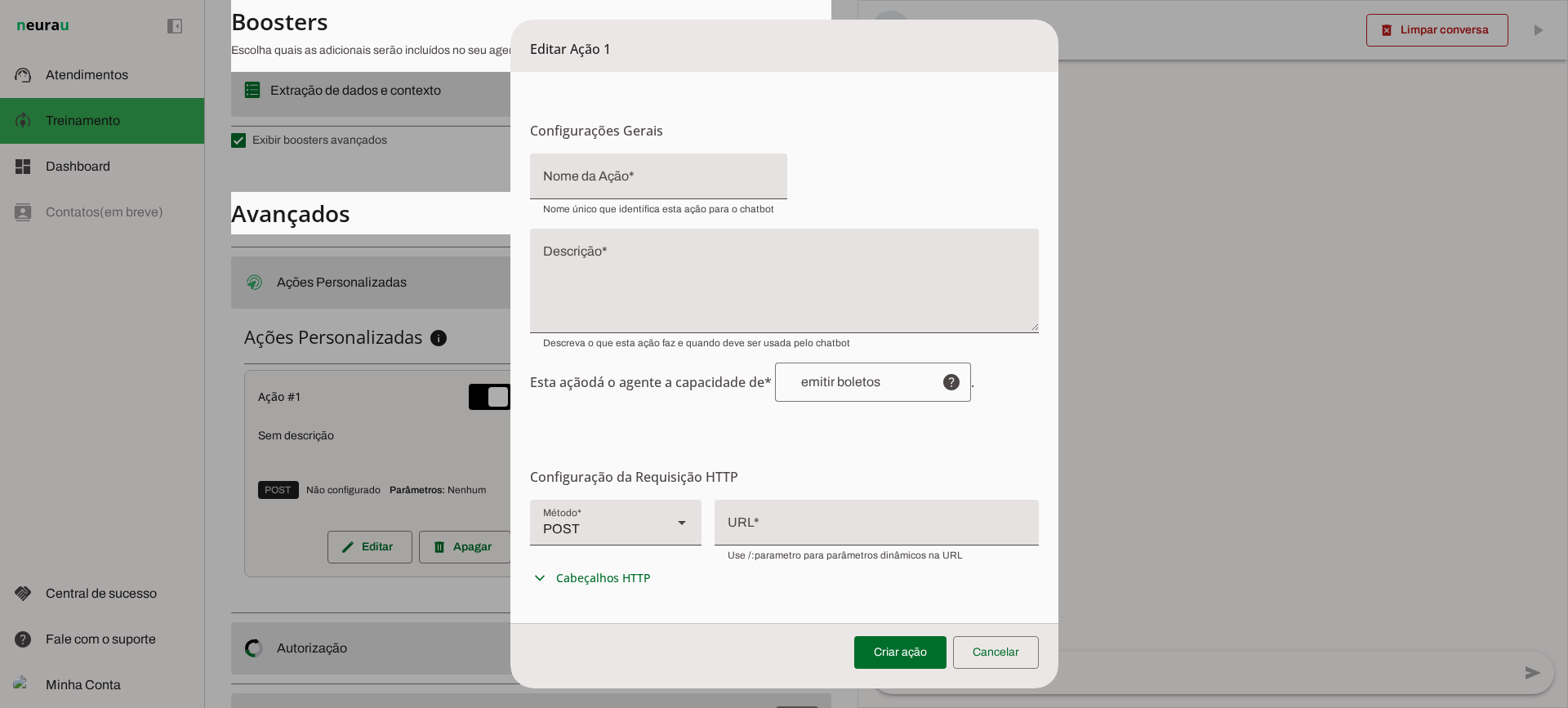
click at [618, 529] on div "POST" at bounding box center [594, 522] width 129 height 46
click at [763, 516] on div at bounding box center [876, 520] width 324 height 42
